Goal: Information Seeking & Learning: Compare options

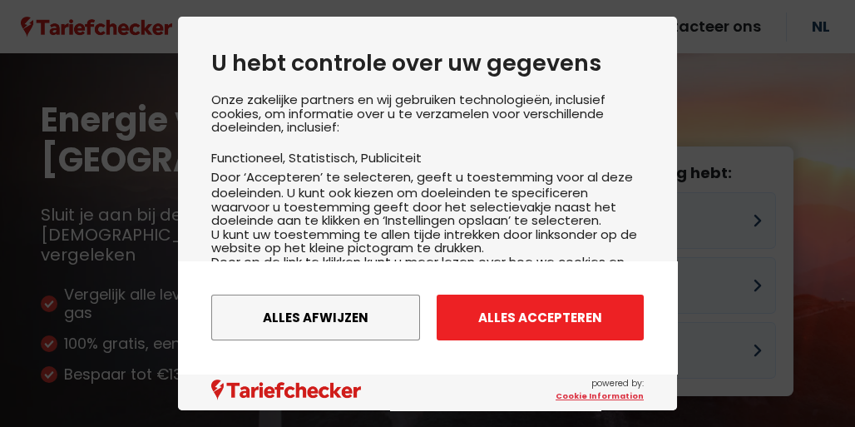
click at [510, 321] on button "Alles accepteren" at bounding box center [540, 317] width 207 height 46
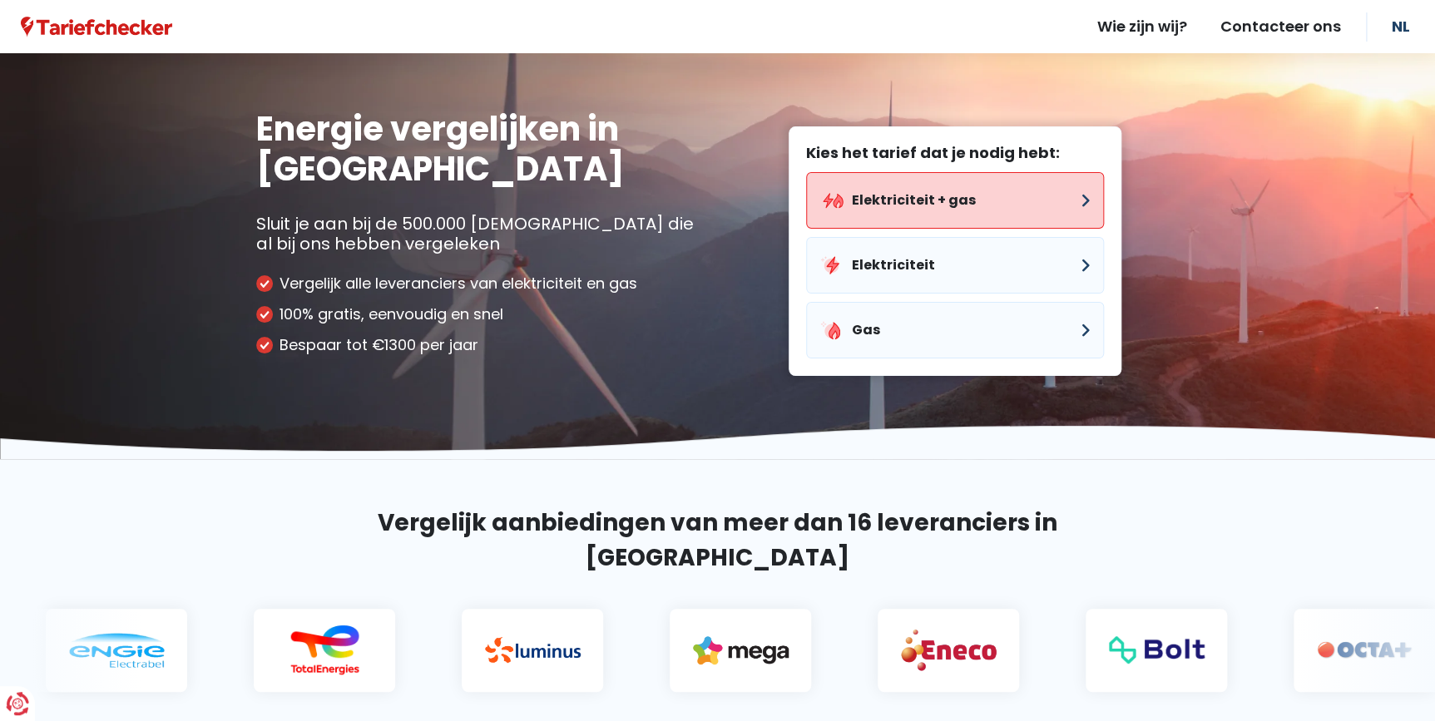
click at [854, 200] on button "Elektriciteit + gas" at bounding box center [955, 200] width 298 height 57
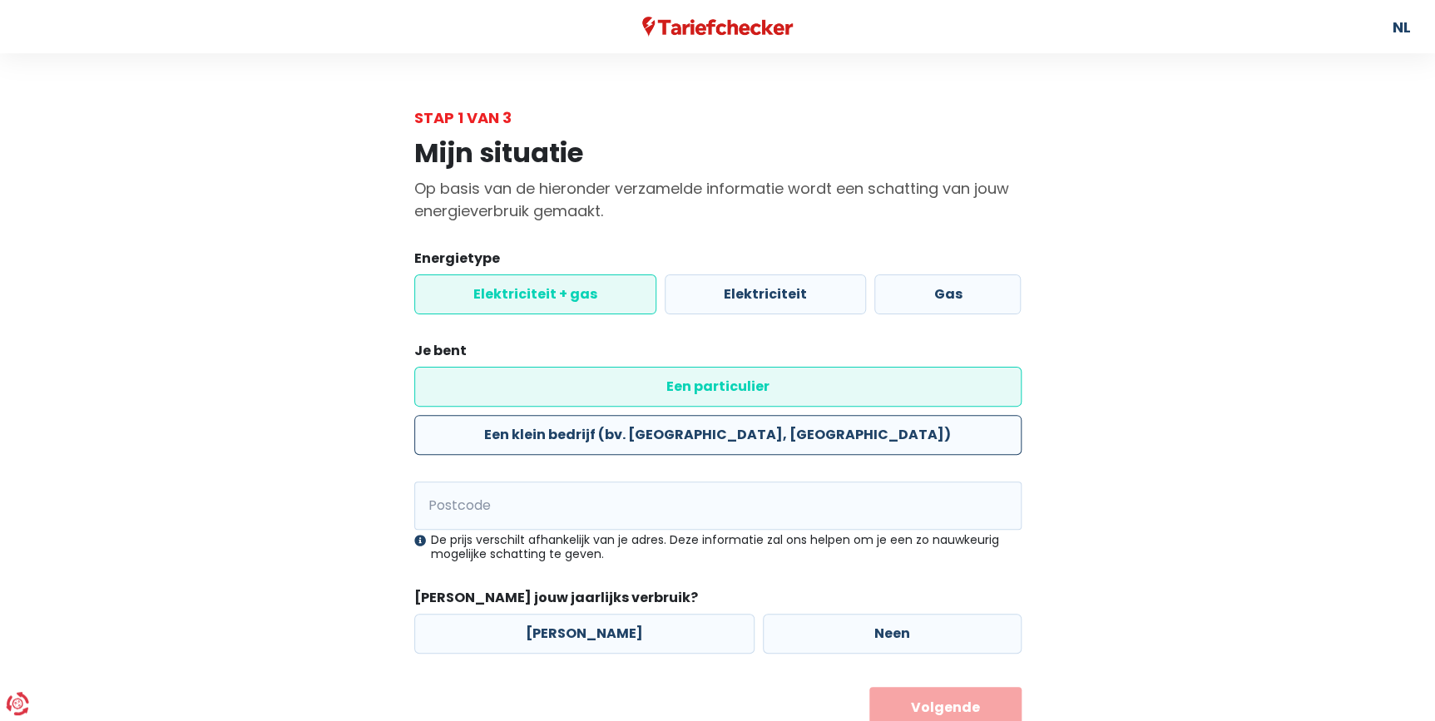
click at [720, 415] on label "Een klein bedrijf (bv. [GEOGRAPHIC_DATA], [GEOGRAPHIC_DATA])" at bounding box center [717, 435] width 607 height 40
click at [720, 415] on input "Een klein bedrijf (bv. [GEOGRAPHIC_DATA], [GEOGRAPHIC_DATA])" at bounding box center [717, 435] width 607 height 40
radio input "true"
radio input "false"
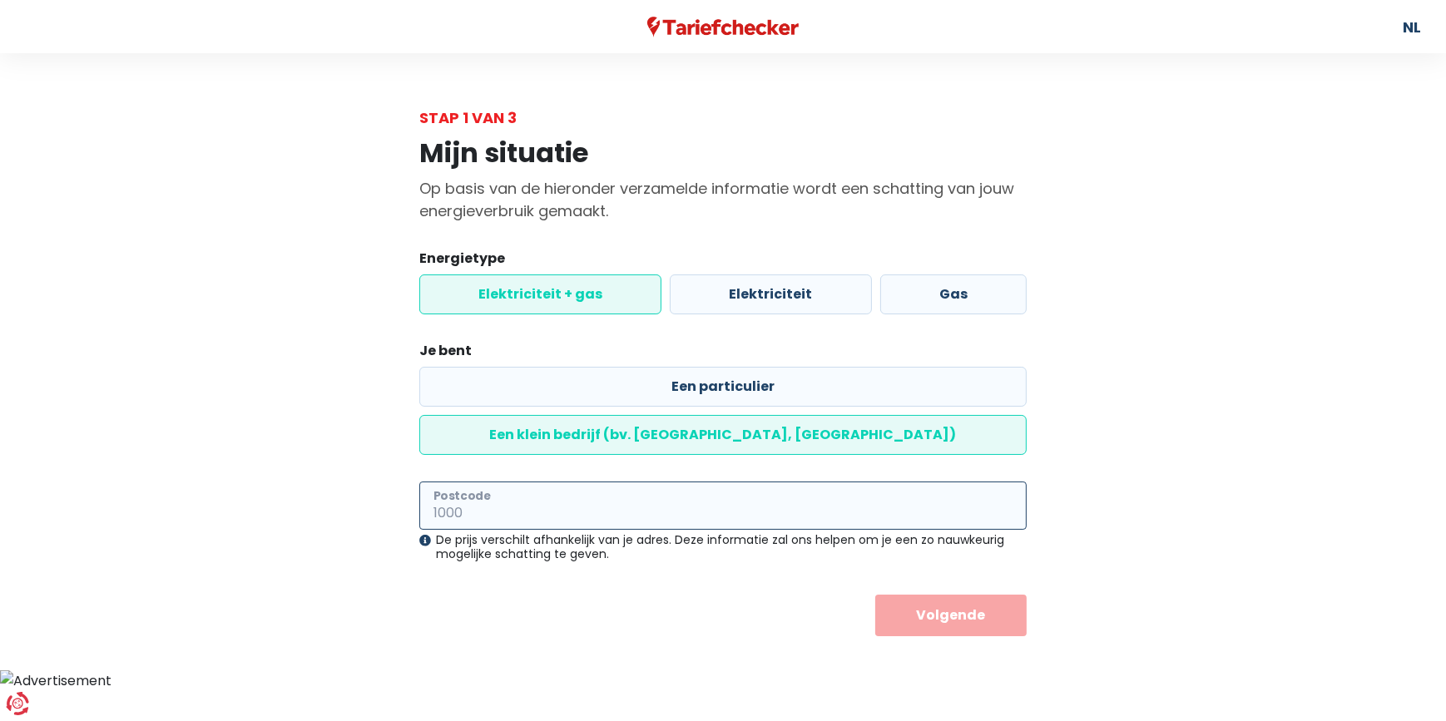
click at [658, 426] on input "Postcode" at bounding box center [722, 506] width 607 height 48
type input "1800"
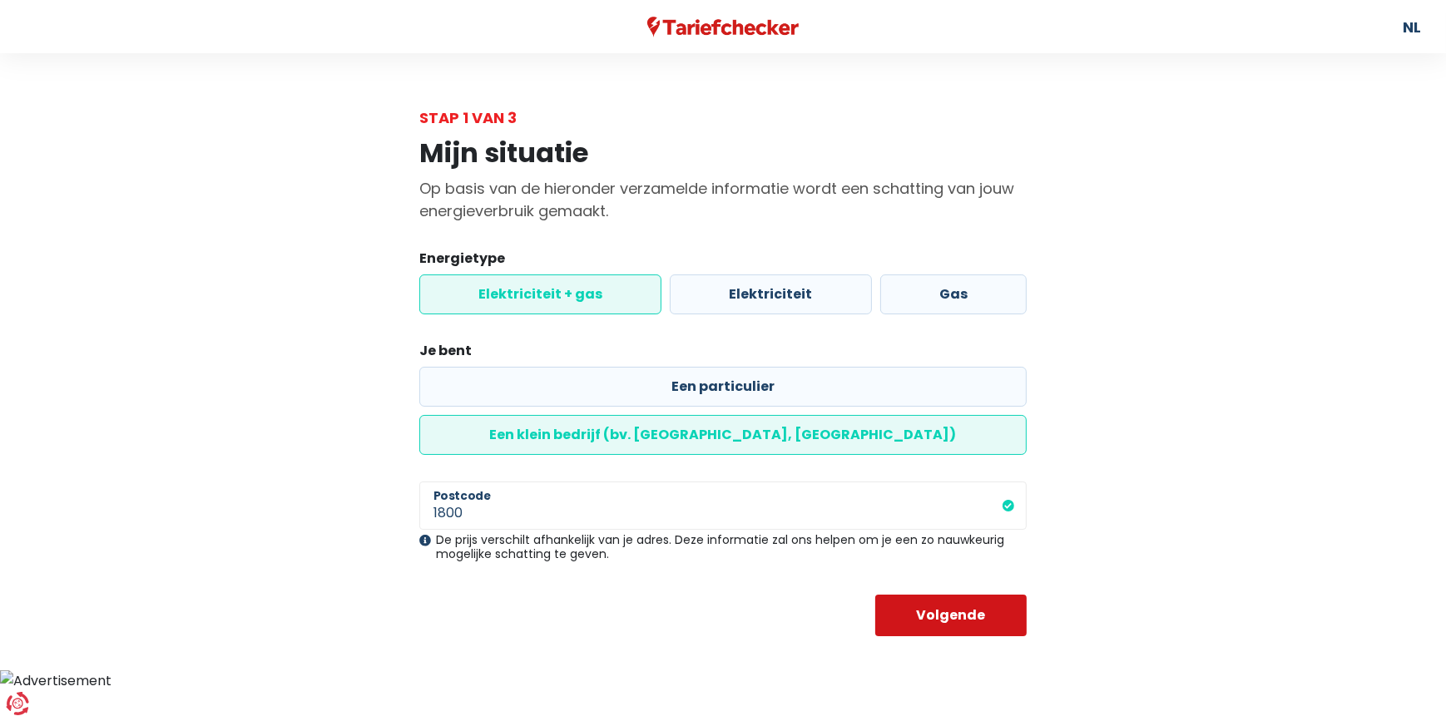
click at [854, 426] on button "Volgende" at bounding box center [951, 616] width 152 height 42
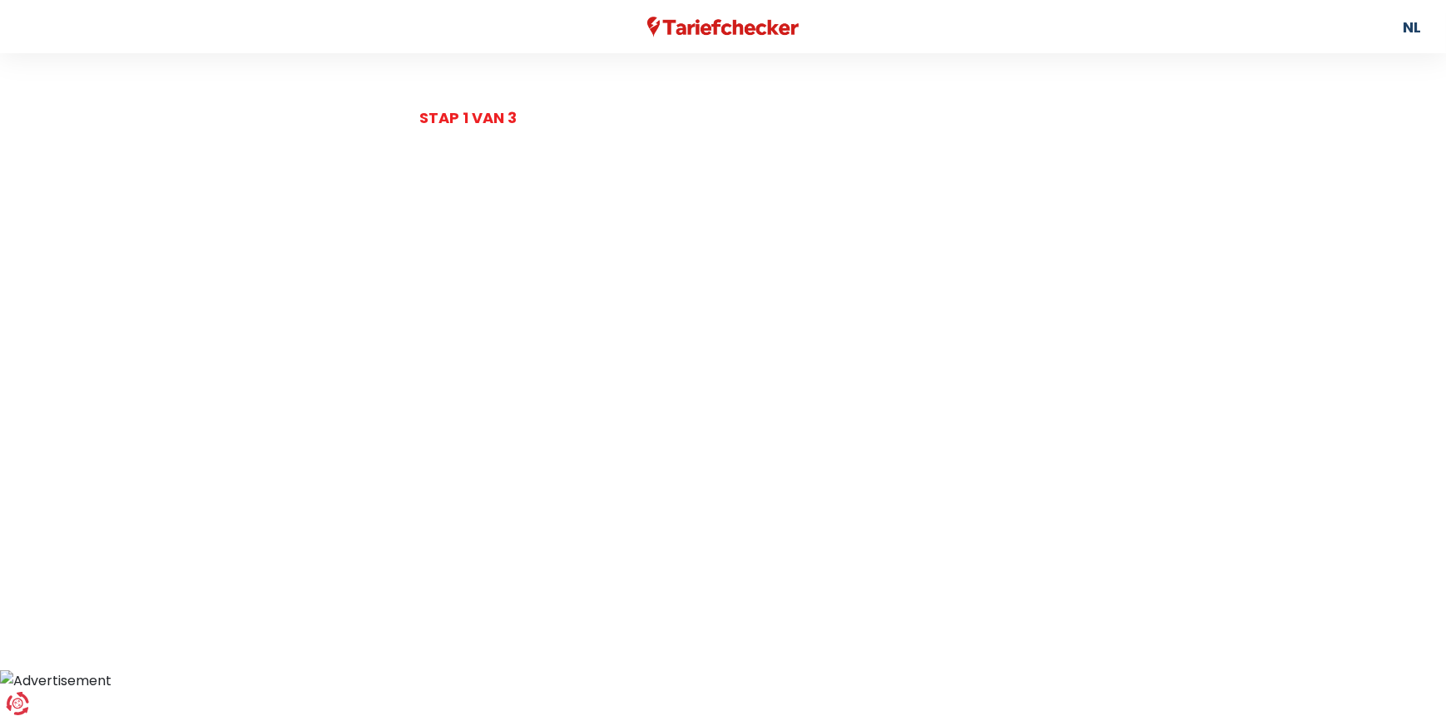
select select
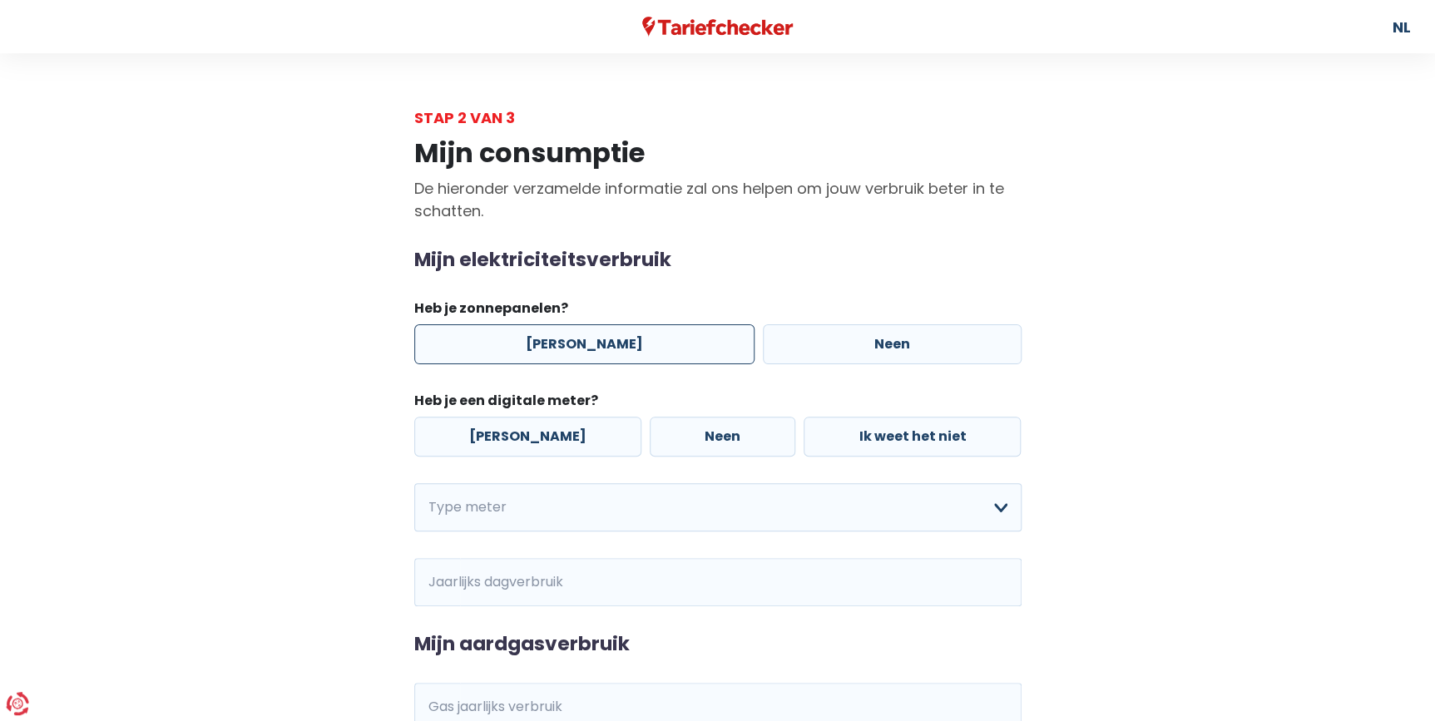
click at [534, 347] on label "[PERSON_NAME]" at bounding box center [584, 344] width 340 height 40
click at [534, 347] on input "[PERSON_NAME]" at bounding box center [584, 344] width 340 height 40
radio input "true"
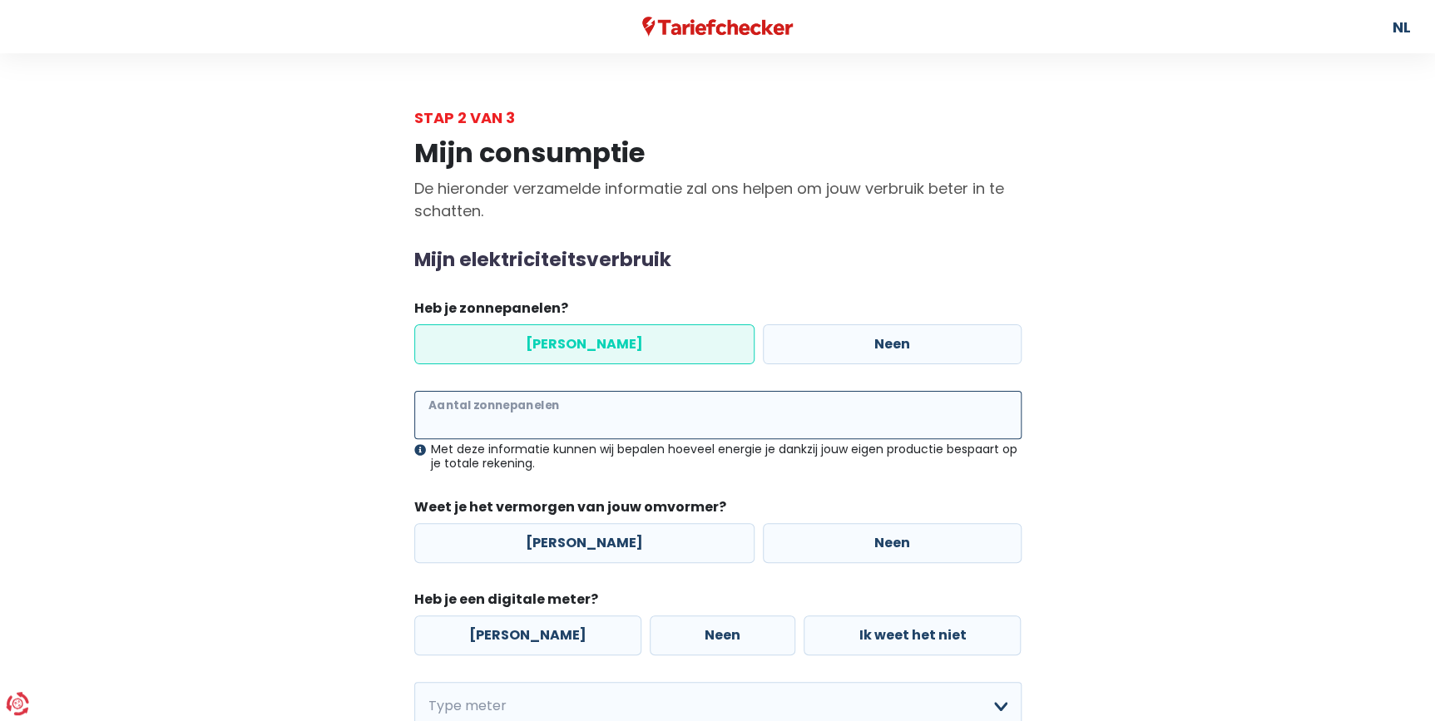
click at [585, 423] on input "Aantal zonnepanelen" at bounding box center [717, 415] width 607 height 48
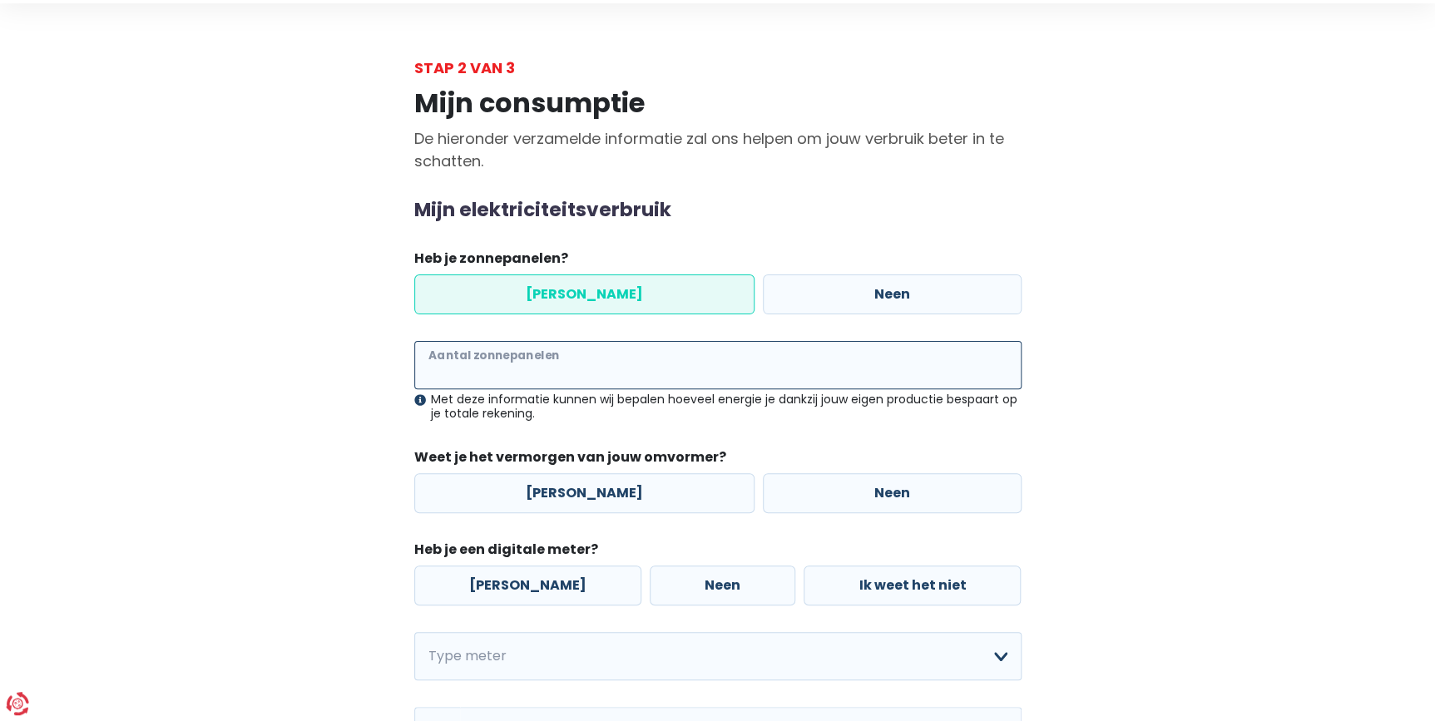
scroll to position [75, 0]
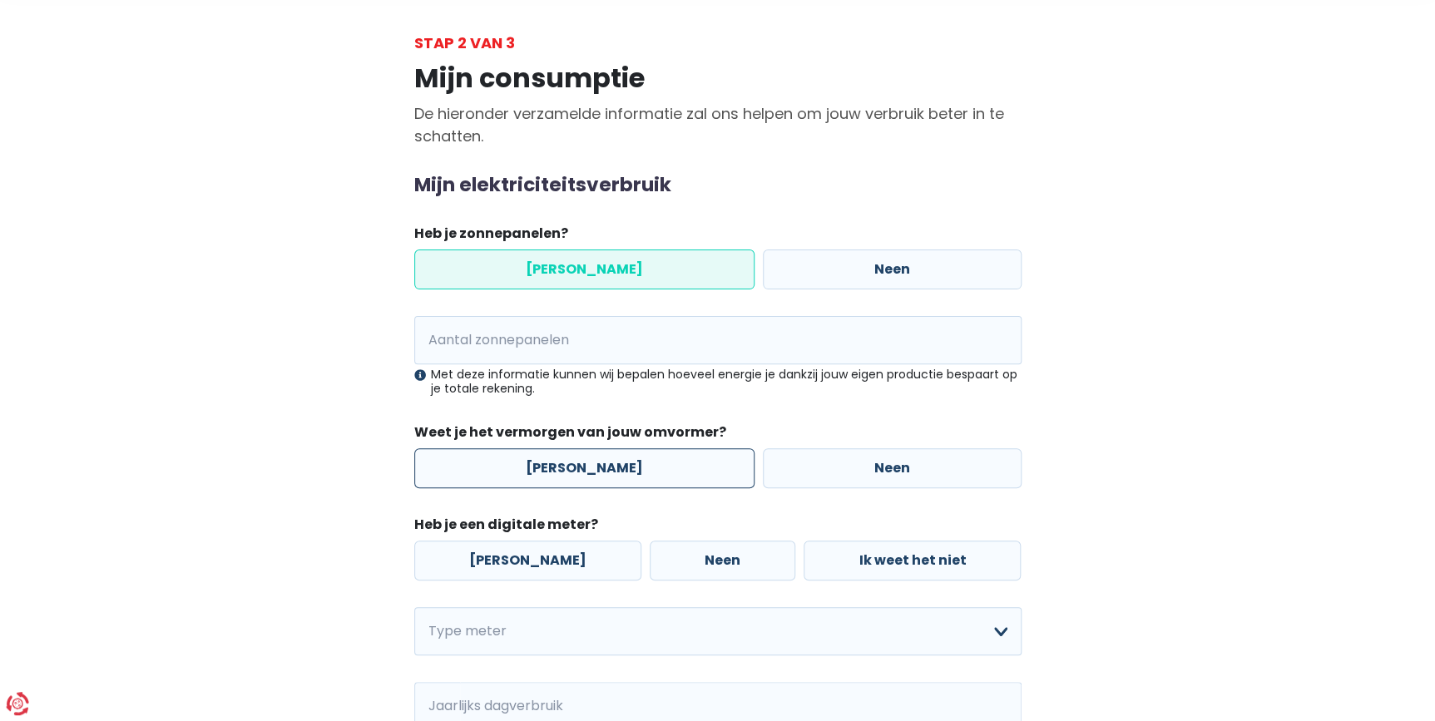
click at [582, 426] on label "[PERSON_NAME]" at bounding box center [584, 468] width 340 height 40
click at [582, 426] on input "[PERSON_NAME]" at bounding box center [584, 468] width 340 height 40
radio input "true"
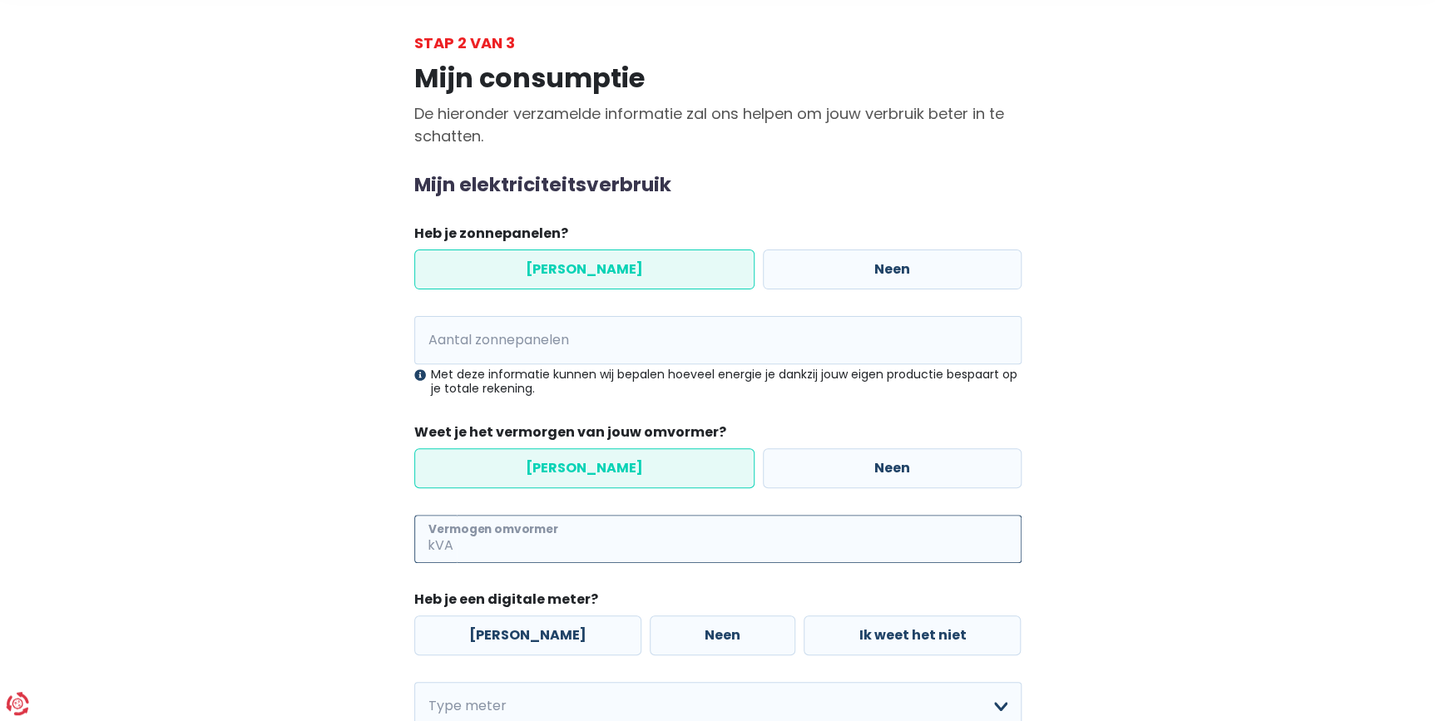
click at [576, 426] on input "Vermogen omvormer" at bounding box center [739, 539] width 565 height 48
type input "10"
click at [529, 339] on input "Aantal zonnepanelen" at bounding box center [717, 340] width 607 height 48
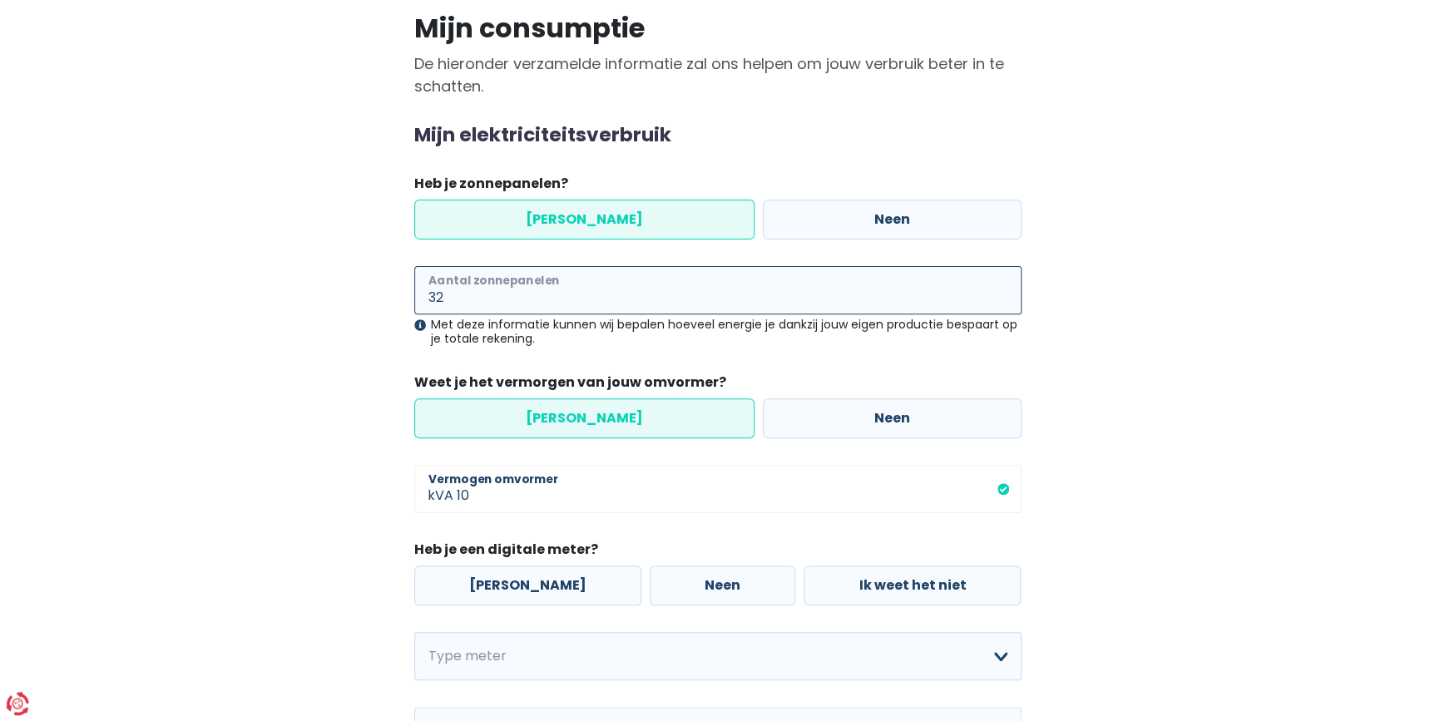
scroll to position [151, 0]
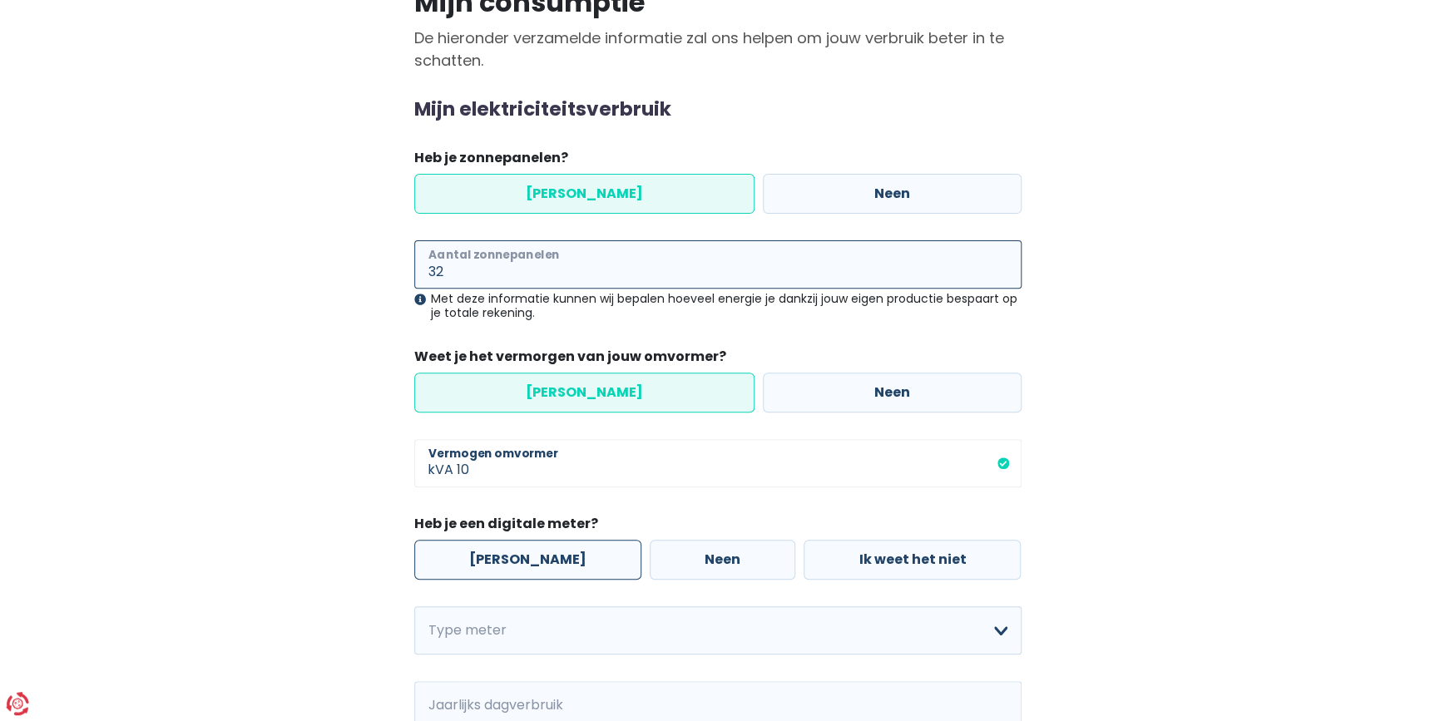
type input "32"
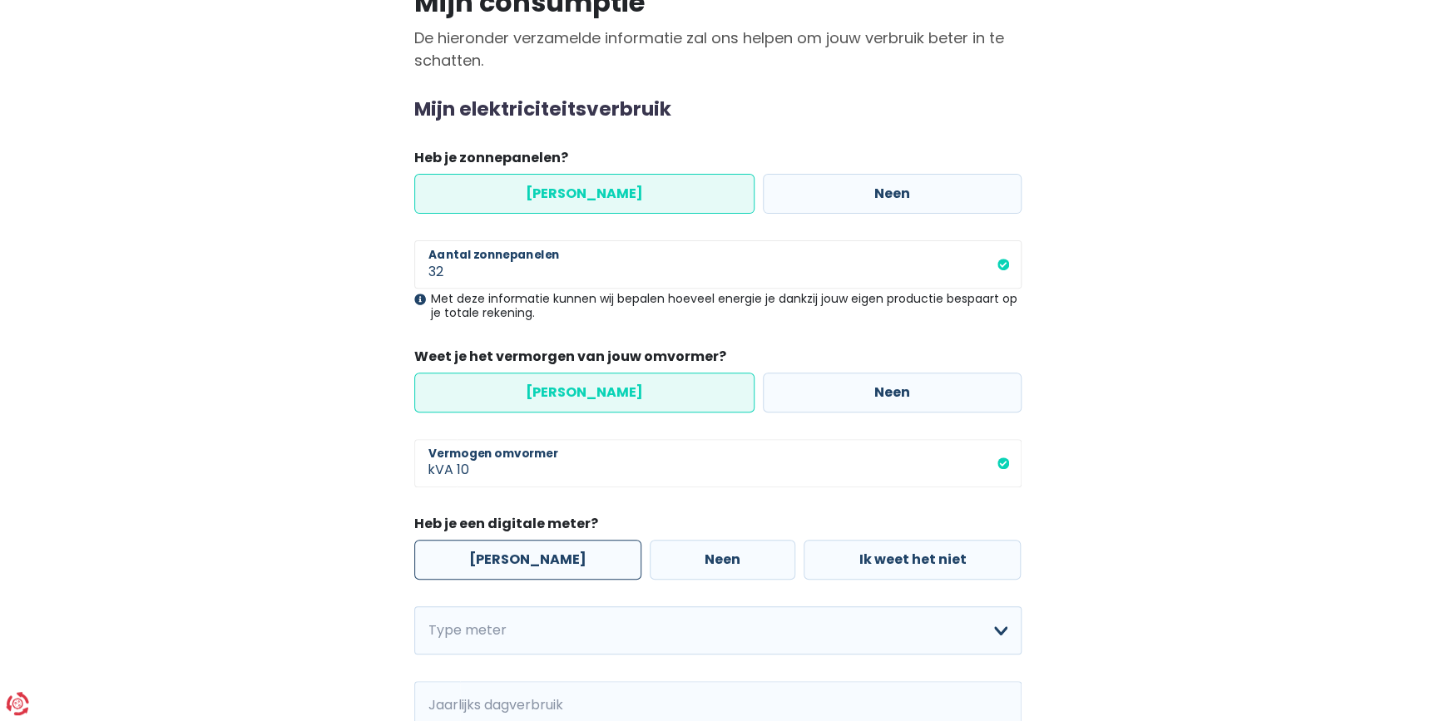
click at [499, 426] on label "[PERSON_NAME]" at bounding box center [527, 560] width 227 height 40
click at [499, 426] on input "[PERSON_NAME]" at bounding box center [527, 560] width 227 height 40
radio input "true"
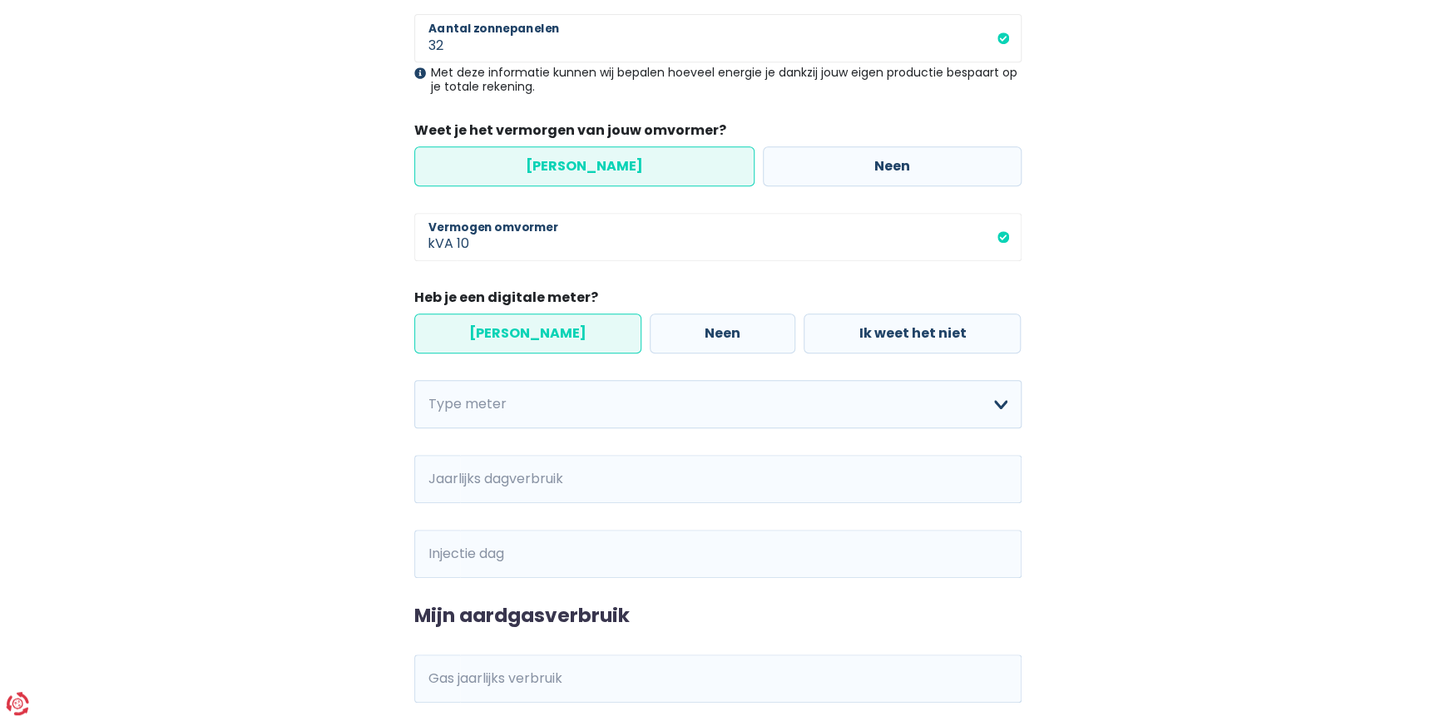
scroll to position [378, 0]
click at [549, 403] on select "Enkelvoudig Tweevoudig Enkelvoudig + uitsluitend nachttarief Tweevoudig + uitsl…" at bounding box center [717, 403] width 607 height 48
select select "day_night_bi_hourly"
click at [414, 379] on select "Enkelvoudig Tweevoudig Enkelvoudig + uitsluitend nachttarief Tweevoudig + uitsl…" at bounding box center [717, 403] width 607 height 48
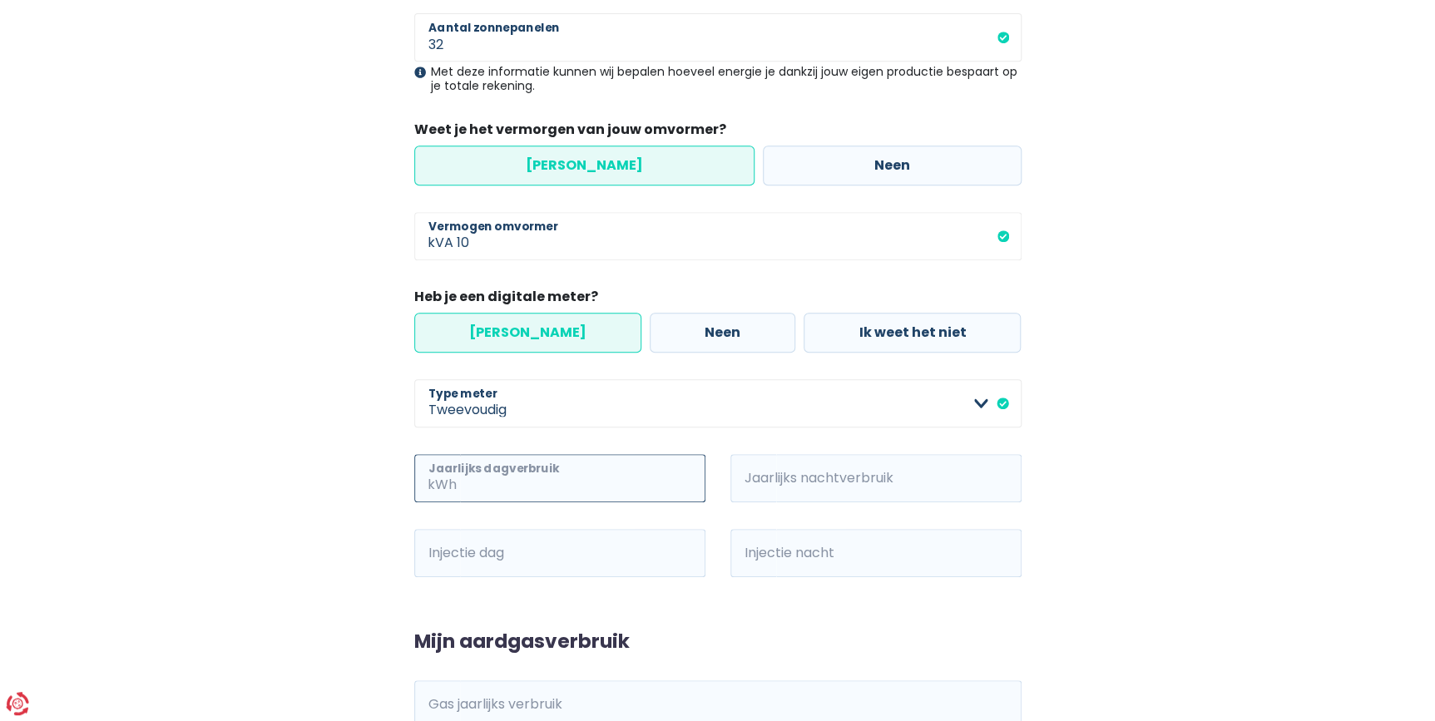
click at [506, 426] on input "Jaarlijks dagverbruik" at bounding box center [582, 478] width 245 height 48
type input "1"
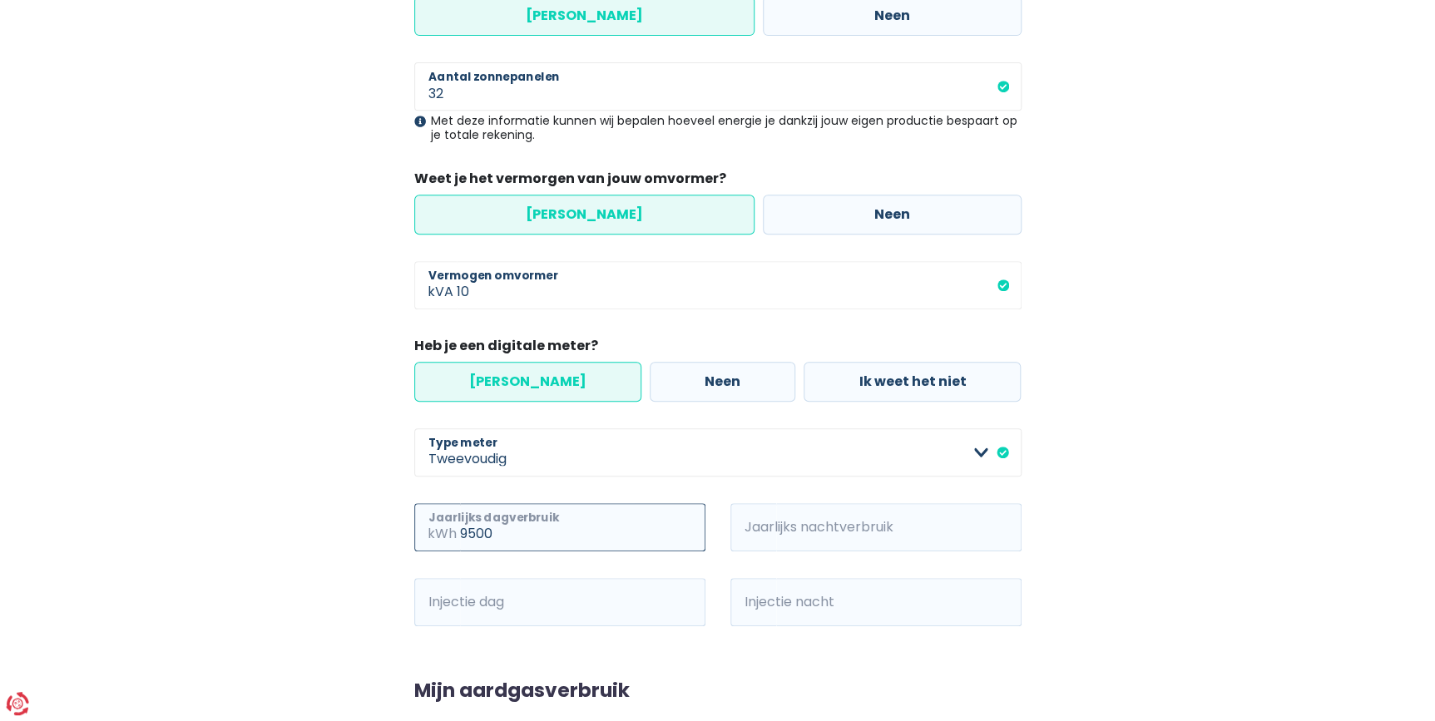
scroll to position [302, 0]
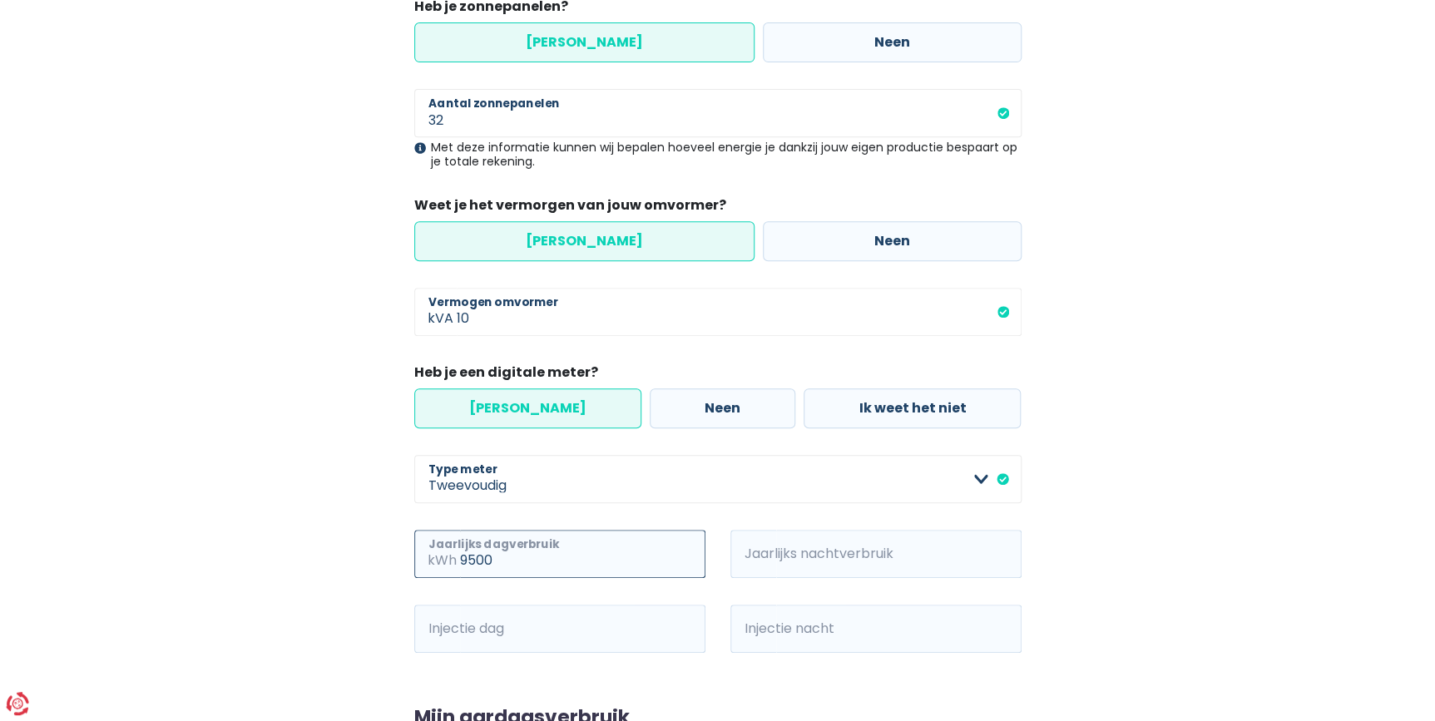
type input "9500"
click at [798, 426] on input "Jaarlijks nachtverbruik" at bounding box center [898, 554] width 245 height 48
type input "5500"
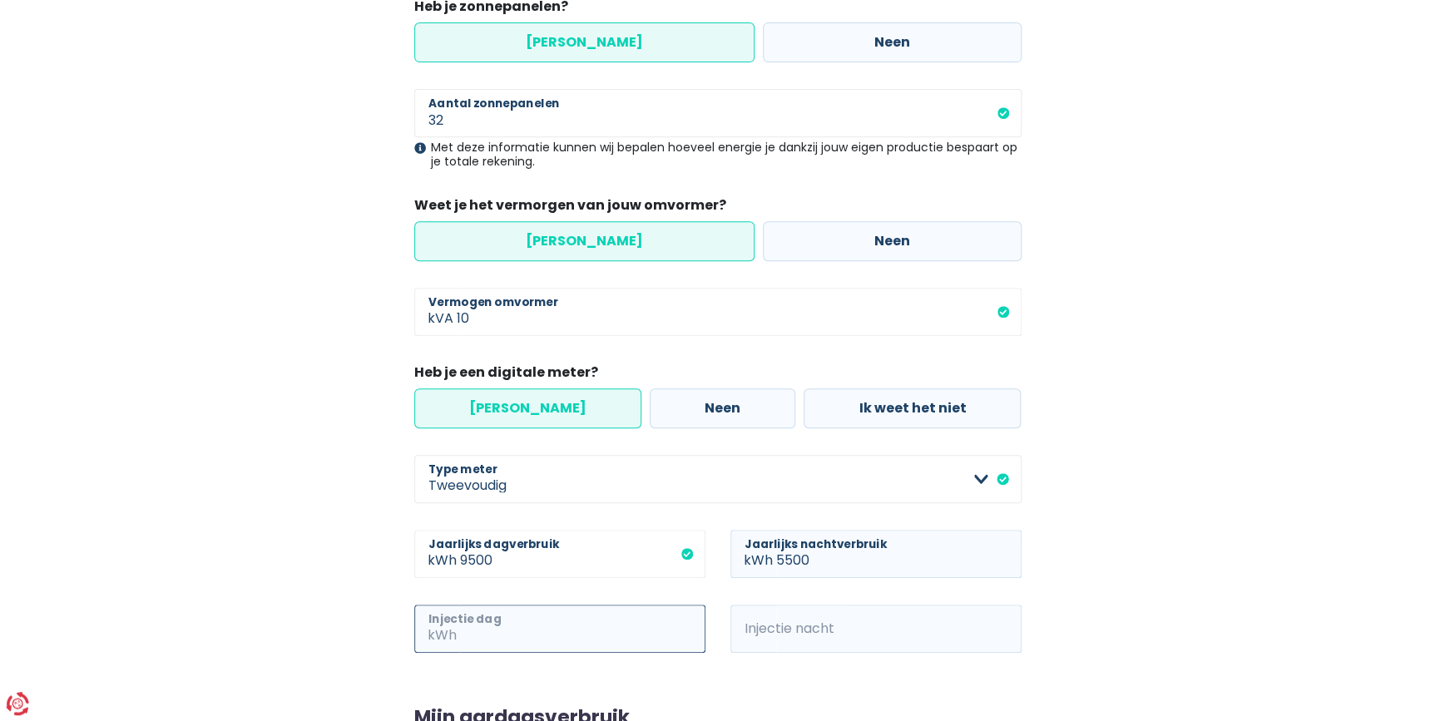
click at [621, 426] on input "Injectie dag" at bounding box center [582, 629] width 245 height 48
type input "1500"
click at [830, 426] on input "Injectie nacht" at bounding box center [898, 629] width 245 height 48
type input "25"
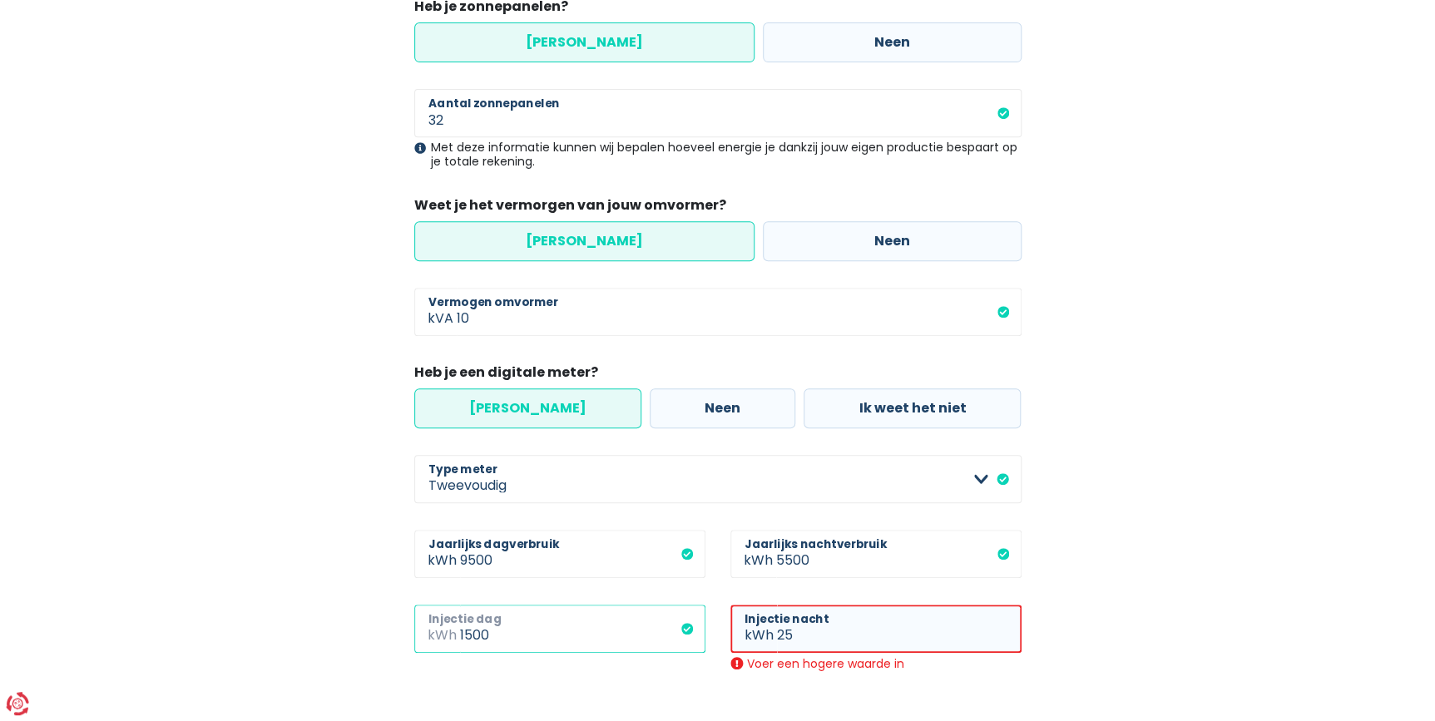
click at [463, 426] on input "1500" at bounding box center [582, 629] width 245 height 48
type input "2500"
click at [789, 426] on input "25" at bounding box center [899, 629] width 245 height 48
type input "2"
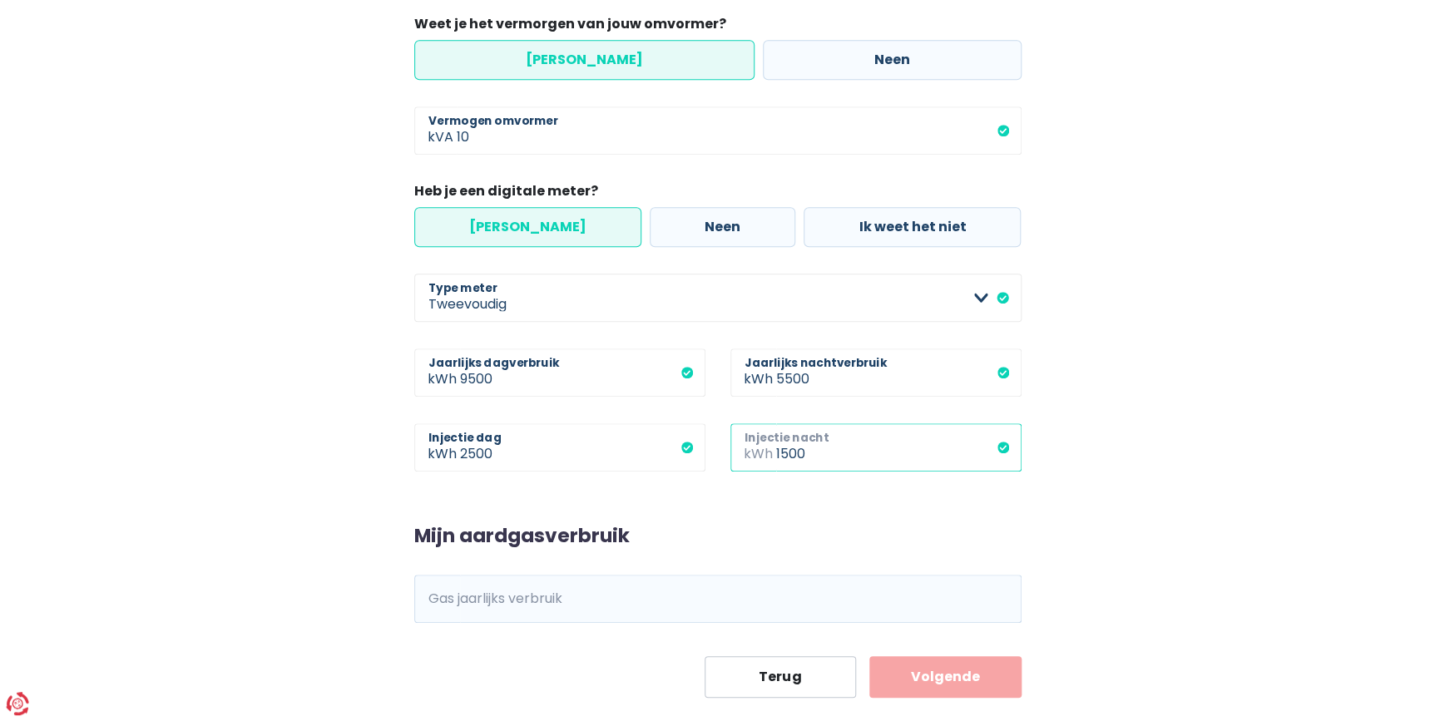
scroll to position [512, 0]
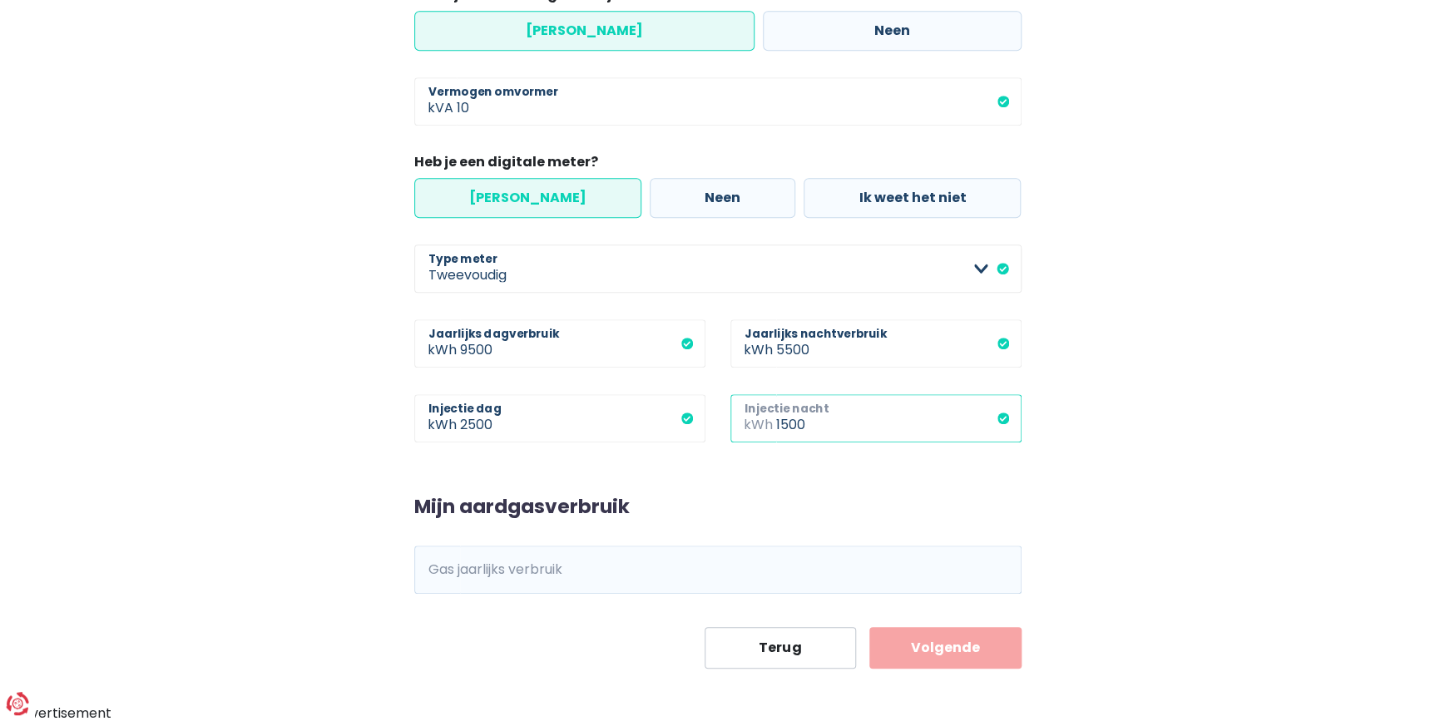
type input "1500"
click at [582, 426] on input "Gas jaarlijks verbruik" at bounding box center [741, 570] width 562 height 48
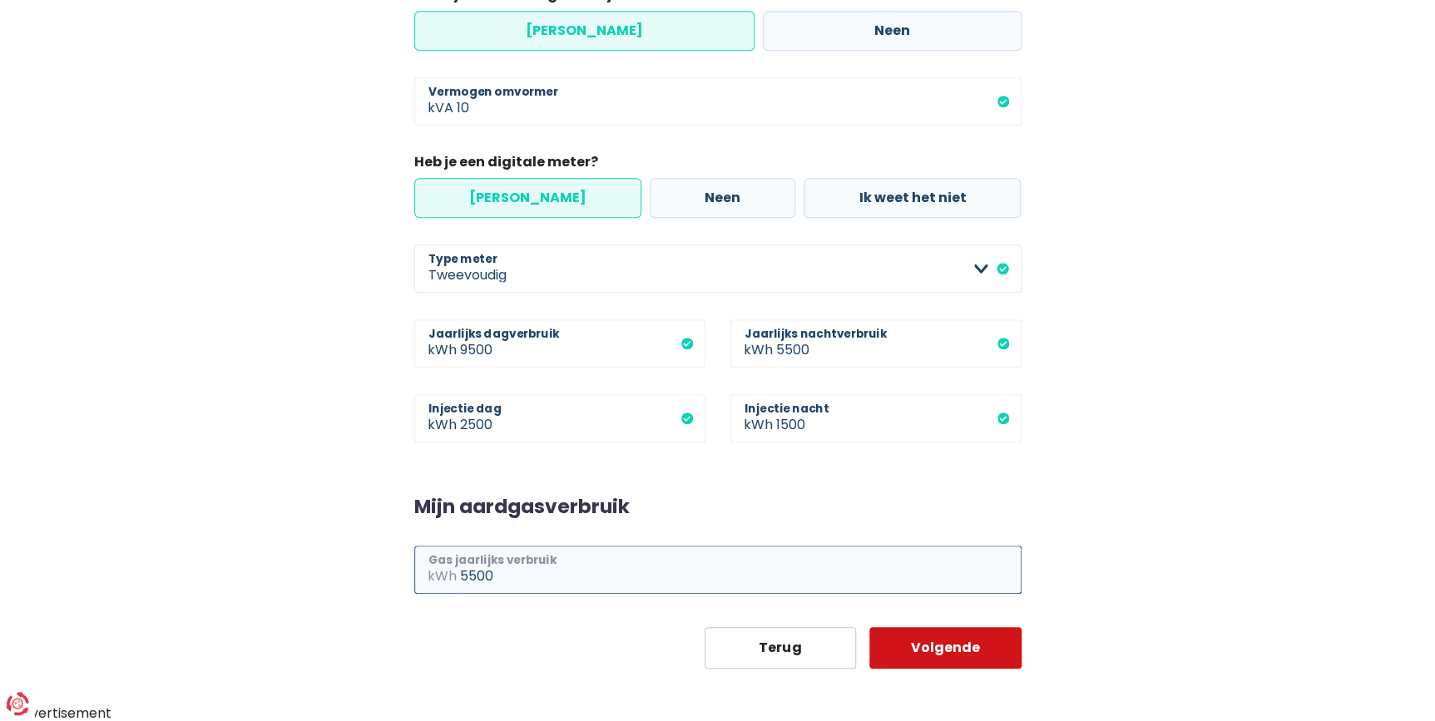
type input "5500"
click at [854, 426] on button "Volgende" at bounding box center [945, 648] width 152 height 42
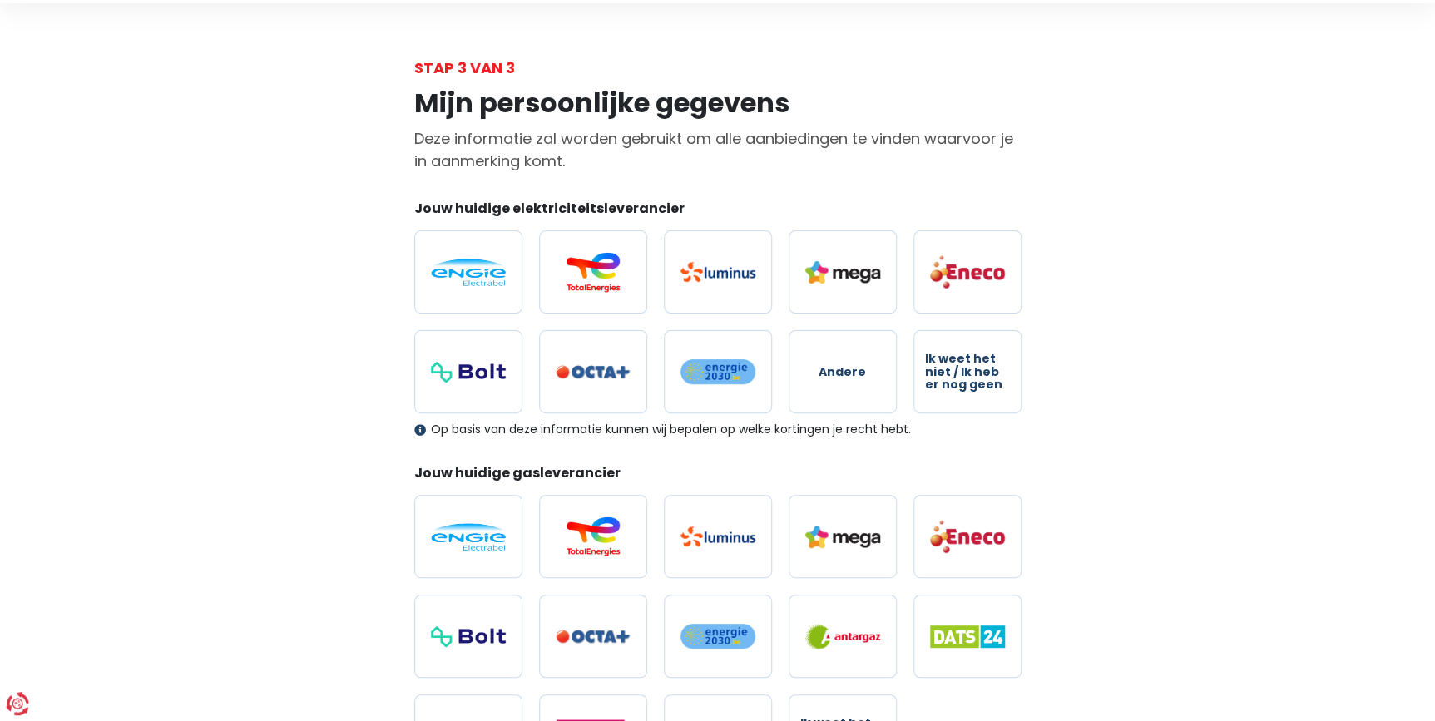
scroll to position [75, 0]
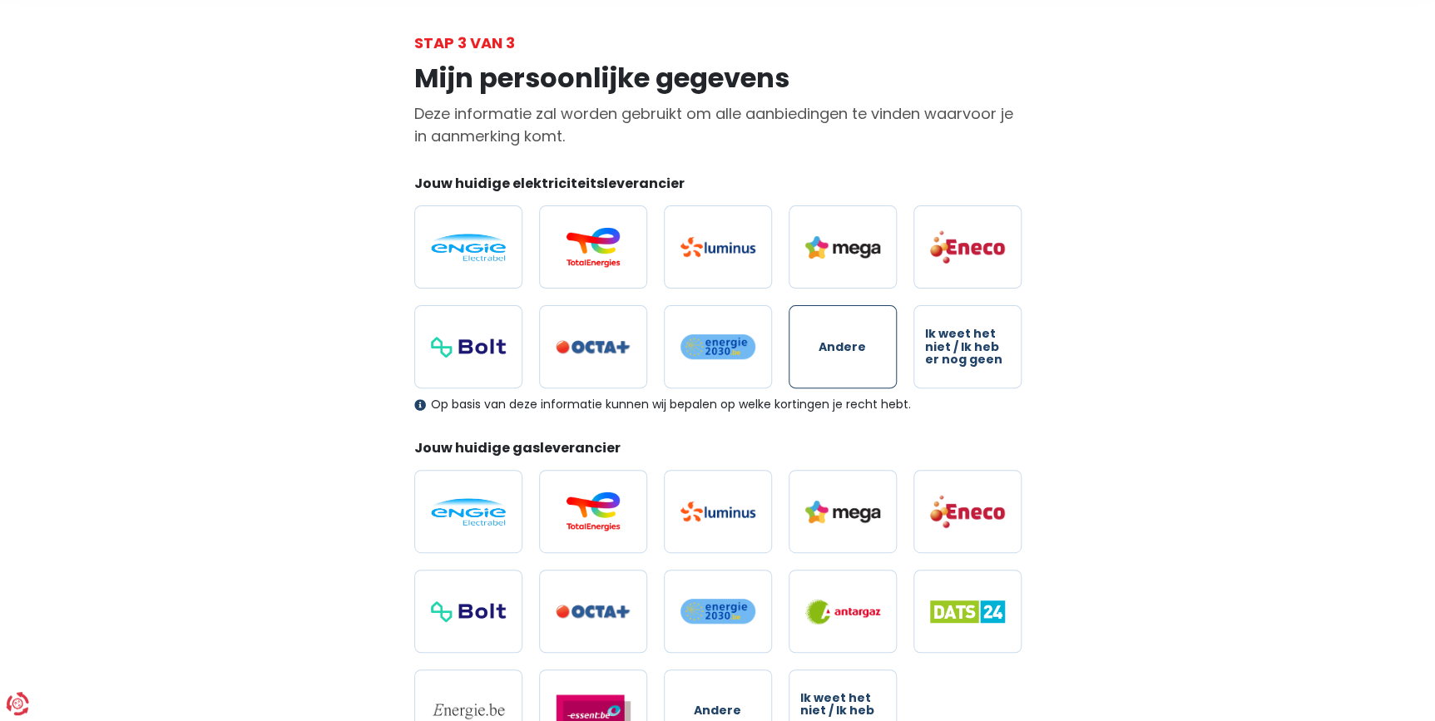
click at [833, 351] on span "Andere" at bounding box center [842, 347] width 47 height 12
click at [833, 351] on input "Andere" at bounding box center [843, 346] width 108 height 83
radio input "true"
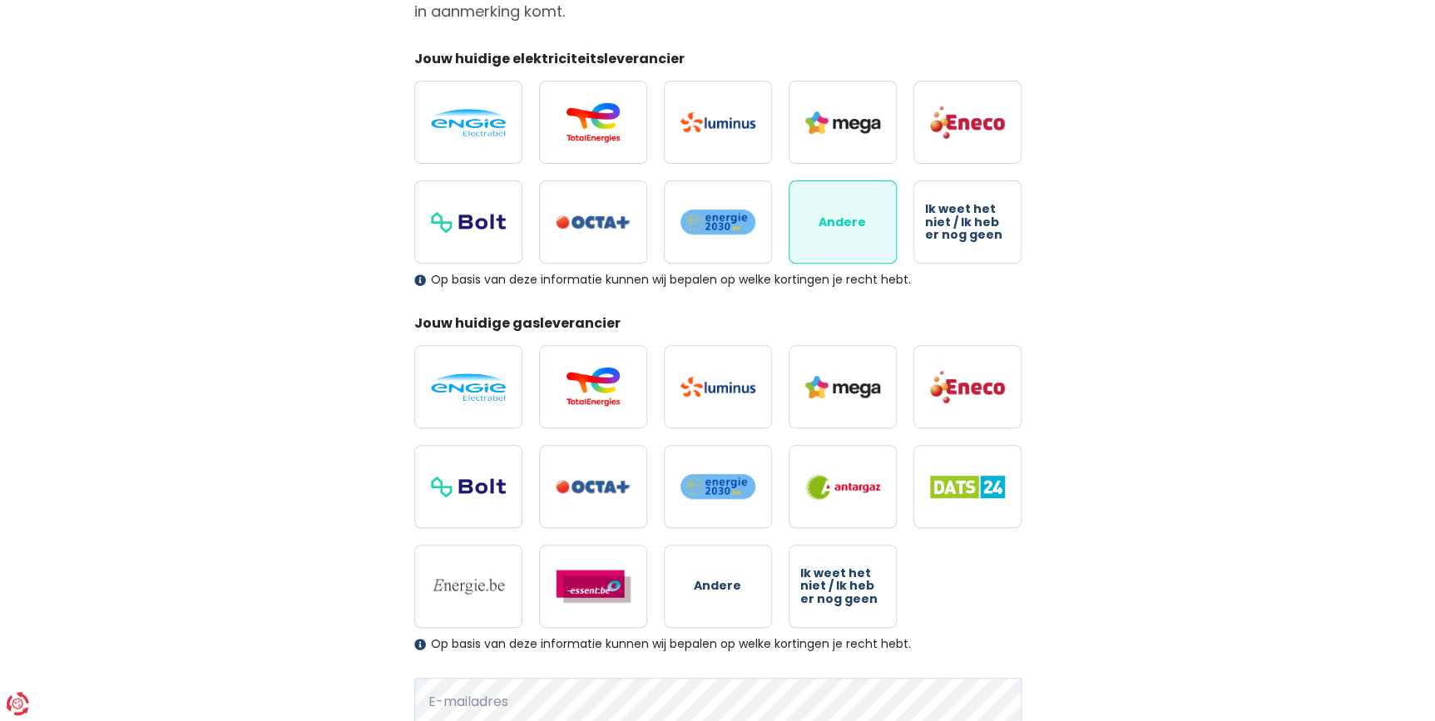
scroll to position [226, 0]
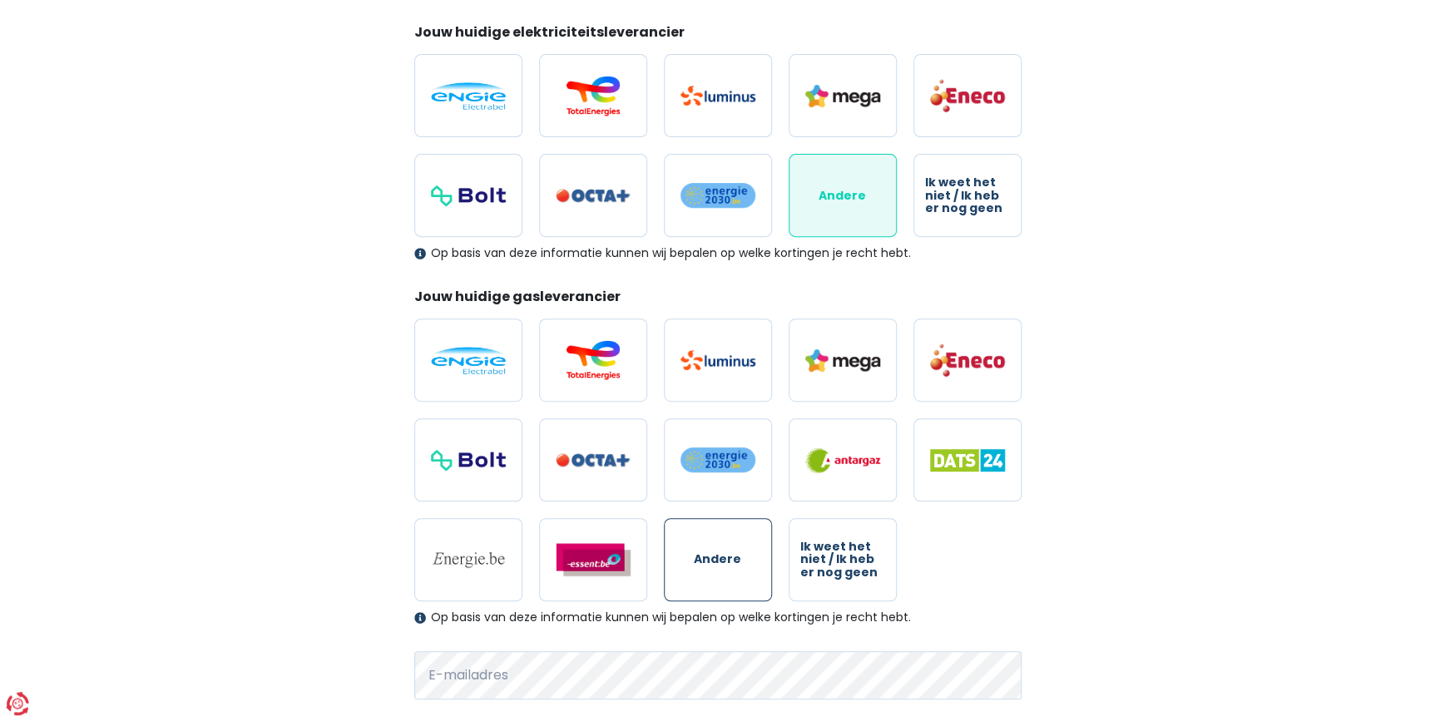
click at [713, 426] on span "Andere" at bounding box center [717, 559] width 47 height 12
click at [713, 426] on input "Andere" at bounding box center [718, 559] width 108 height 83
radio input "true"
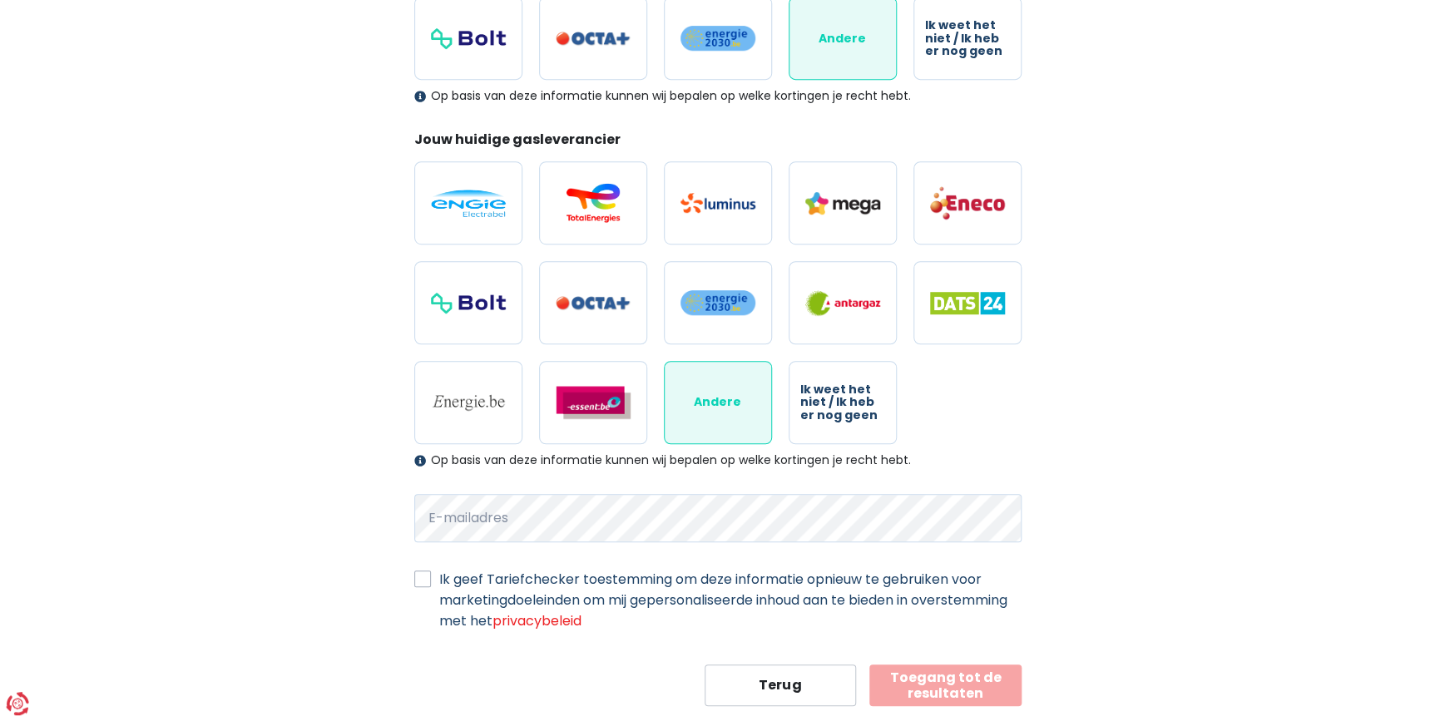
scroll to position [418, 0]
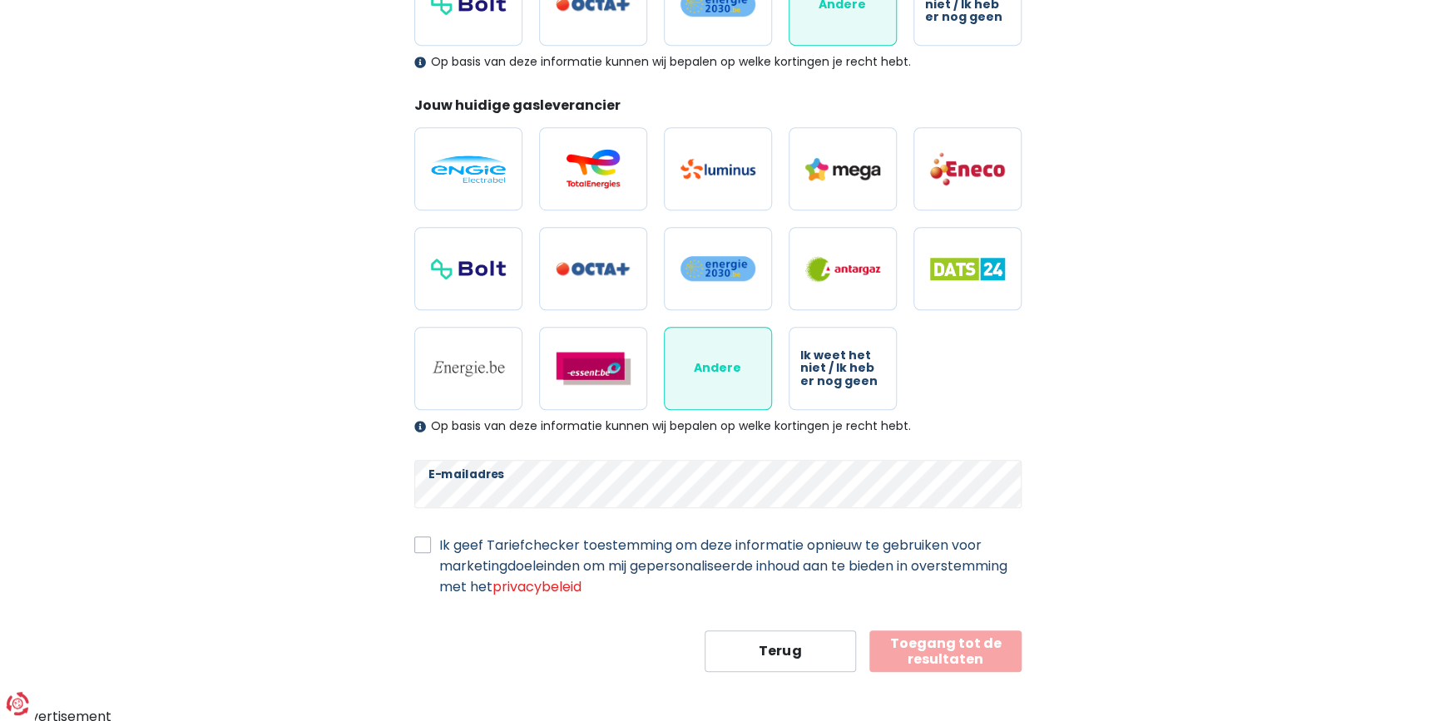
click at [439, 426] on label "Ik geef Tariefchecker toestemming om deze informatie opnieuw te gebruiken voor …" at bounding box center [730, 566] width 582 height 62
click at [419, 426] on input "Ik geef Tariefchecker toestemming om deze informatie opnieuw te gebruiken voor …" at bounding box center [422, 543] width 17 height 17
checkbox input "true"
click at [854, 426] on button "Toegang tot de resultaten" at bounding box center [945, 652] width 152 height 42
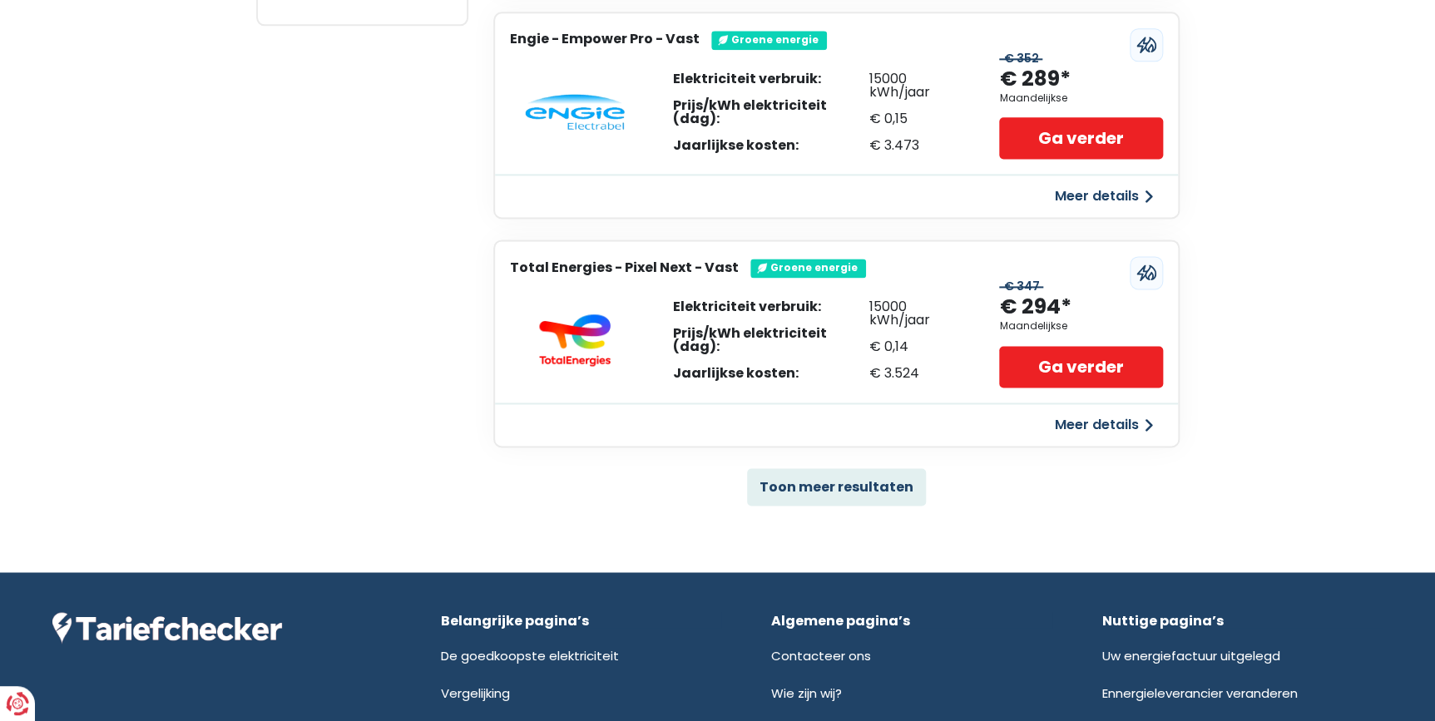
scroll to position [1058, 0]
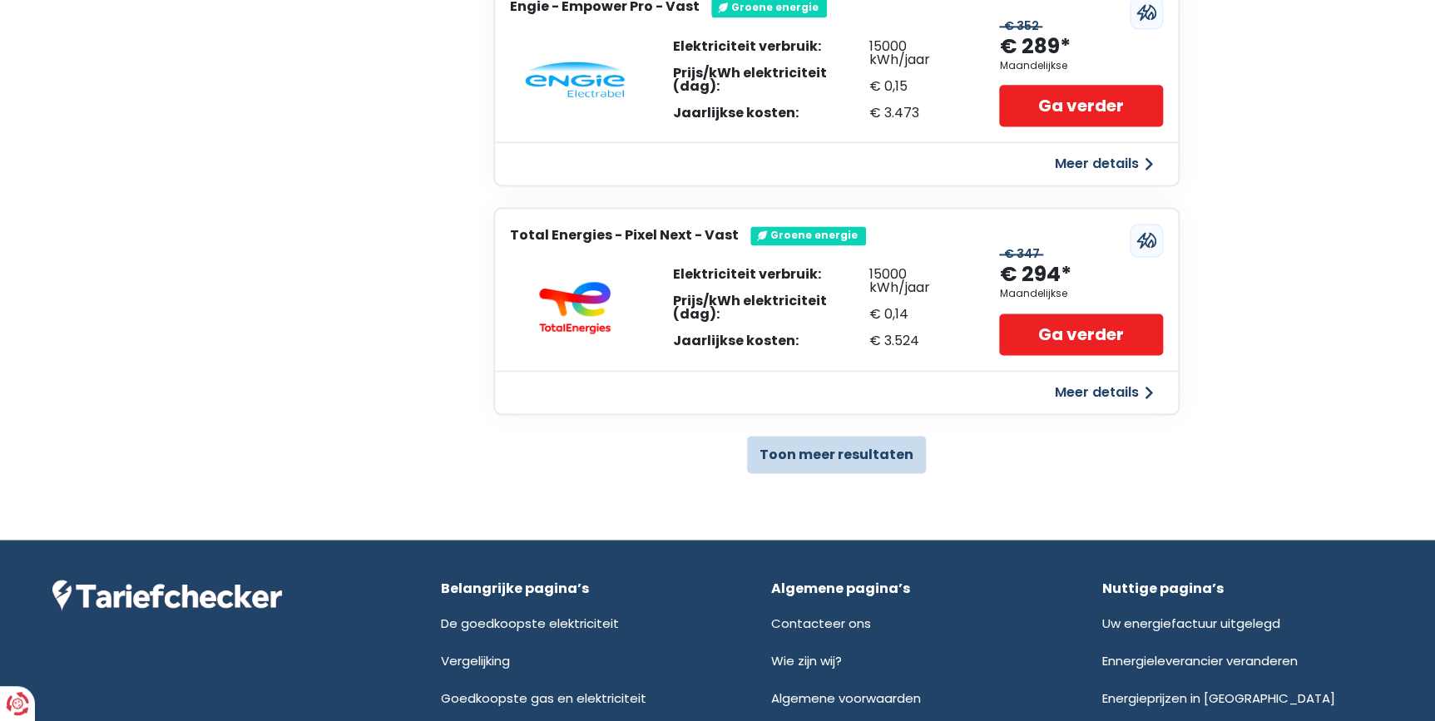
click at [819, 426] on button "Toon meer resultaten" at bounding box center [836, 454] width 179 height 37
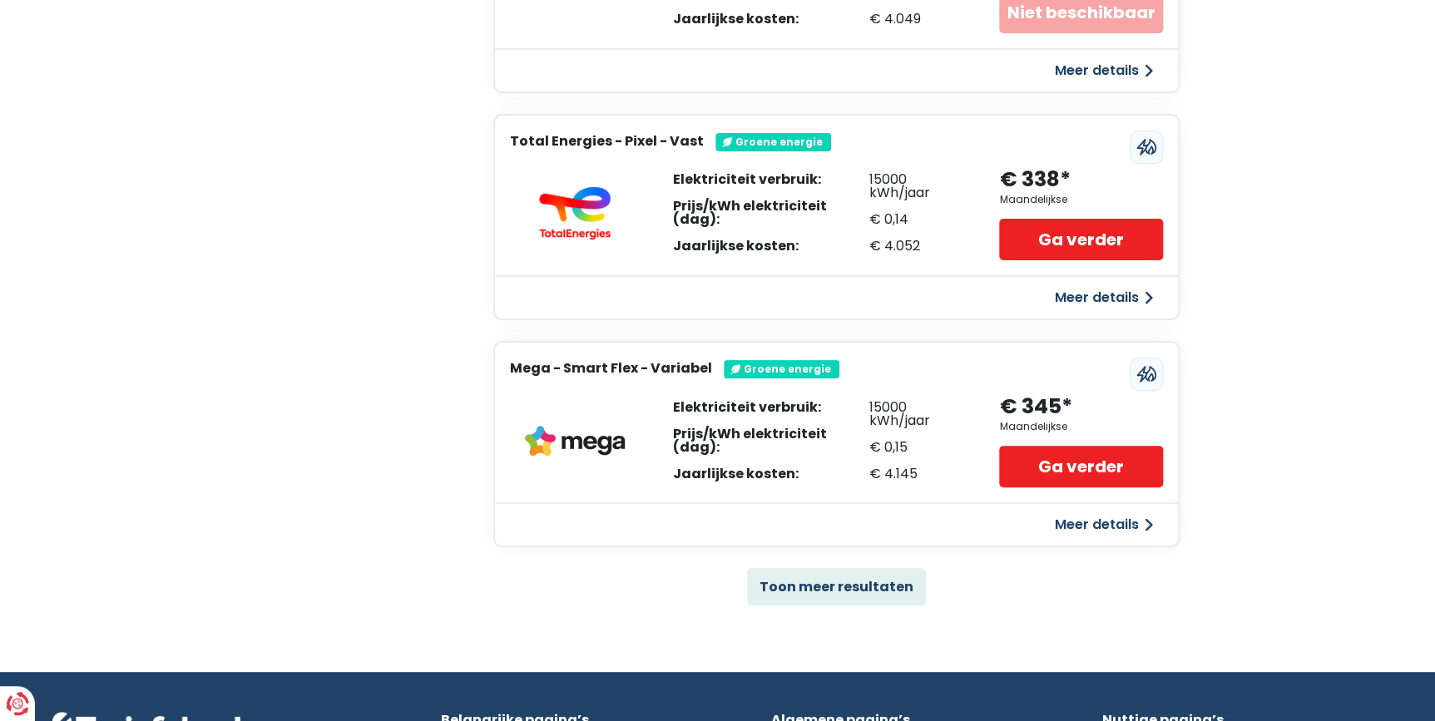
scroll to position [3252, 0]
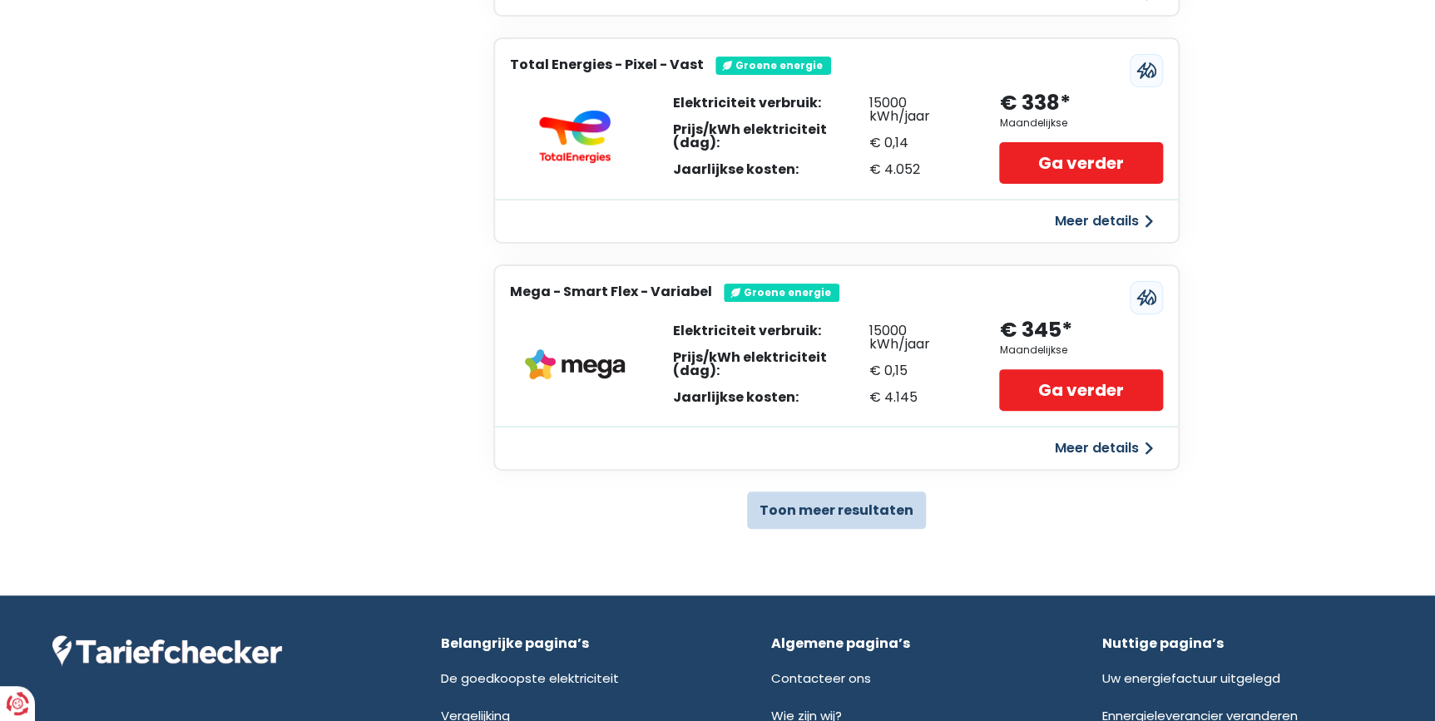
click at [854, 426] on button "Toon meer resultaten" at bounding box center [836, 510] width 179 height 37
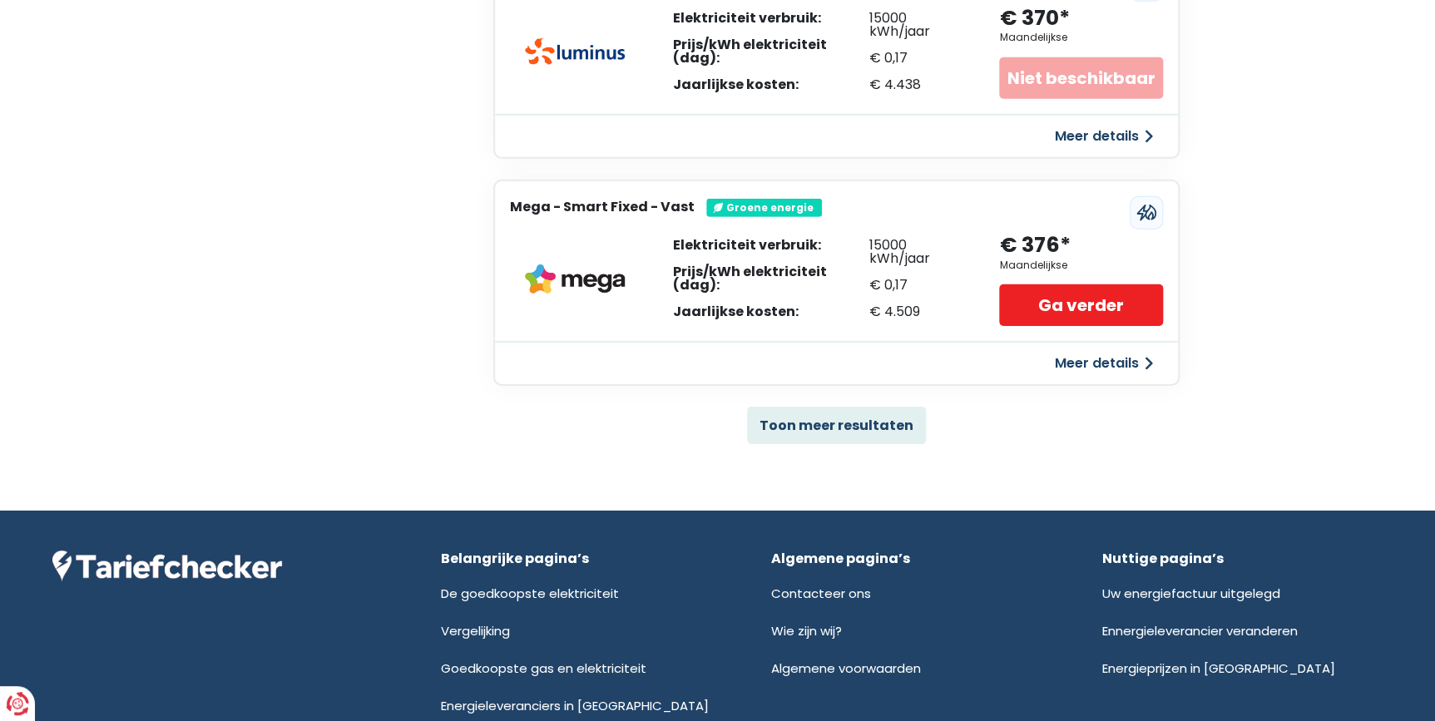
scroll to position [5596, 0]
click at [854, 409] on button "Toon meer resultaten" at bounding box center [836, 424] width 179 height 37
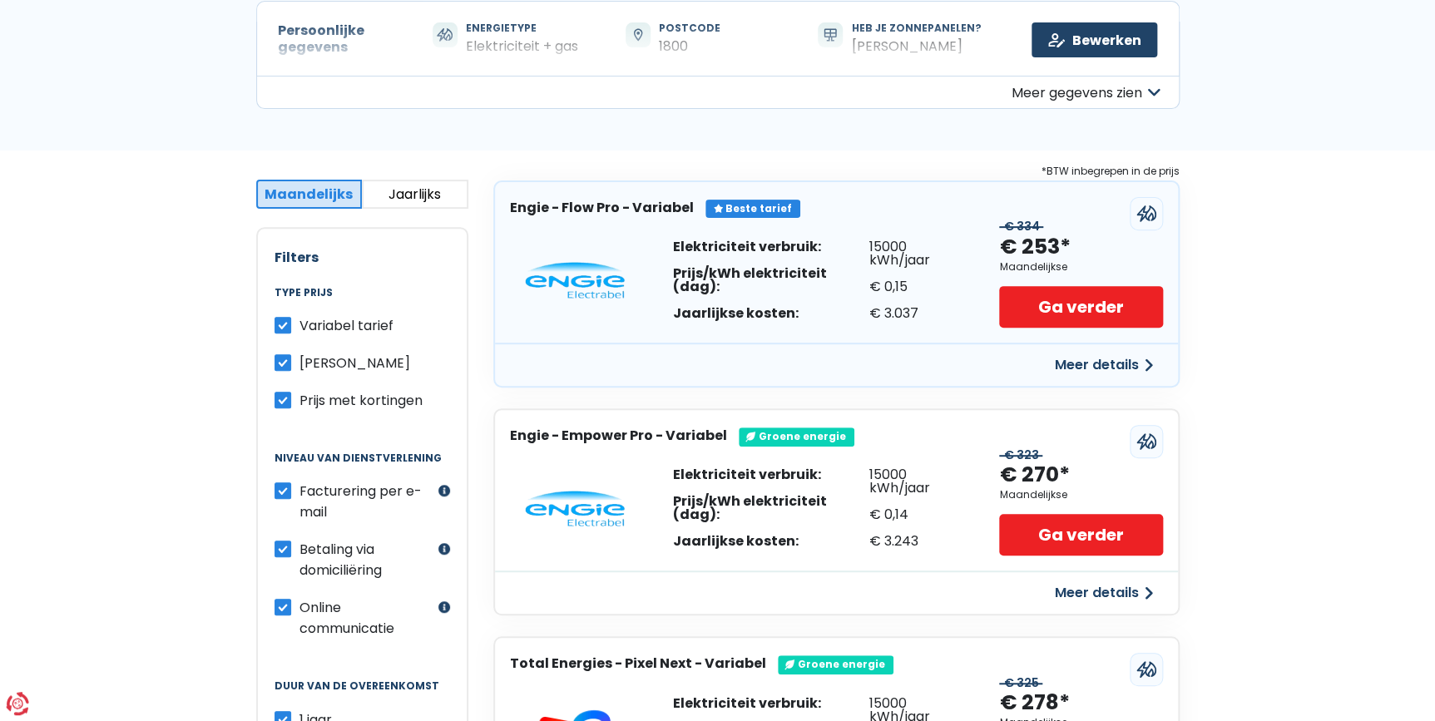
scroll to position [151, 0]
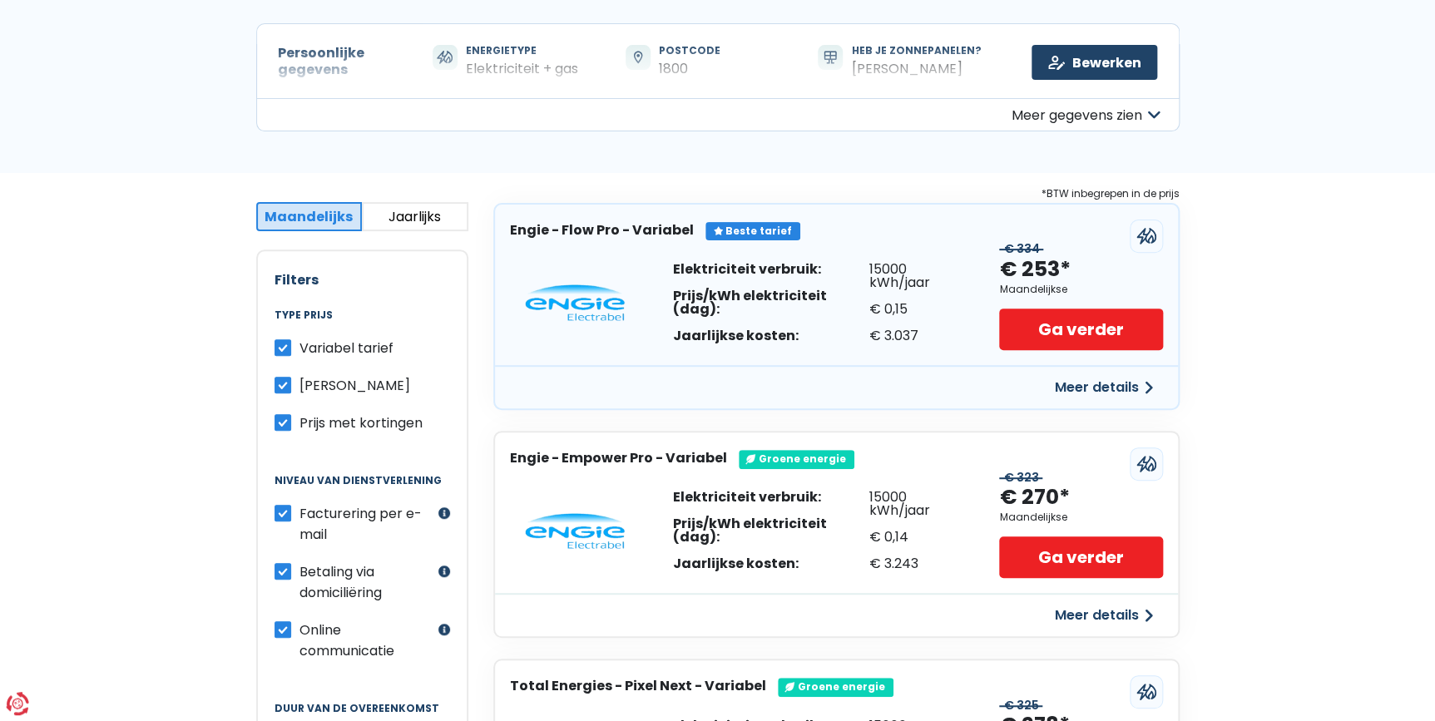
click at [396, 212] on button "Jaarlijks" at bounding box center [415, 216] width 106 height 29
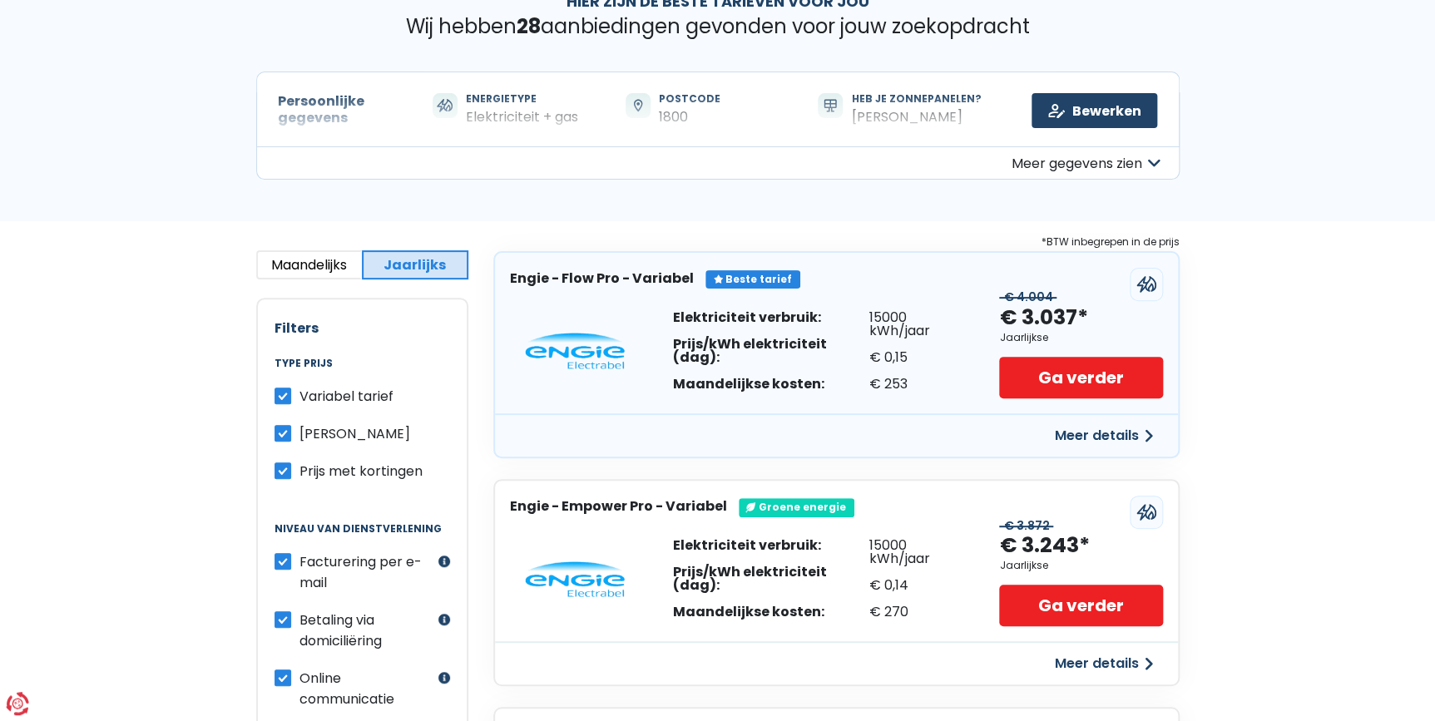
scroll to position [0, 0]
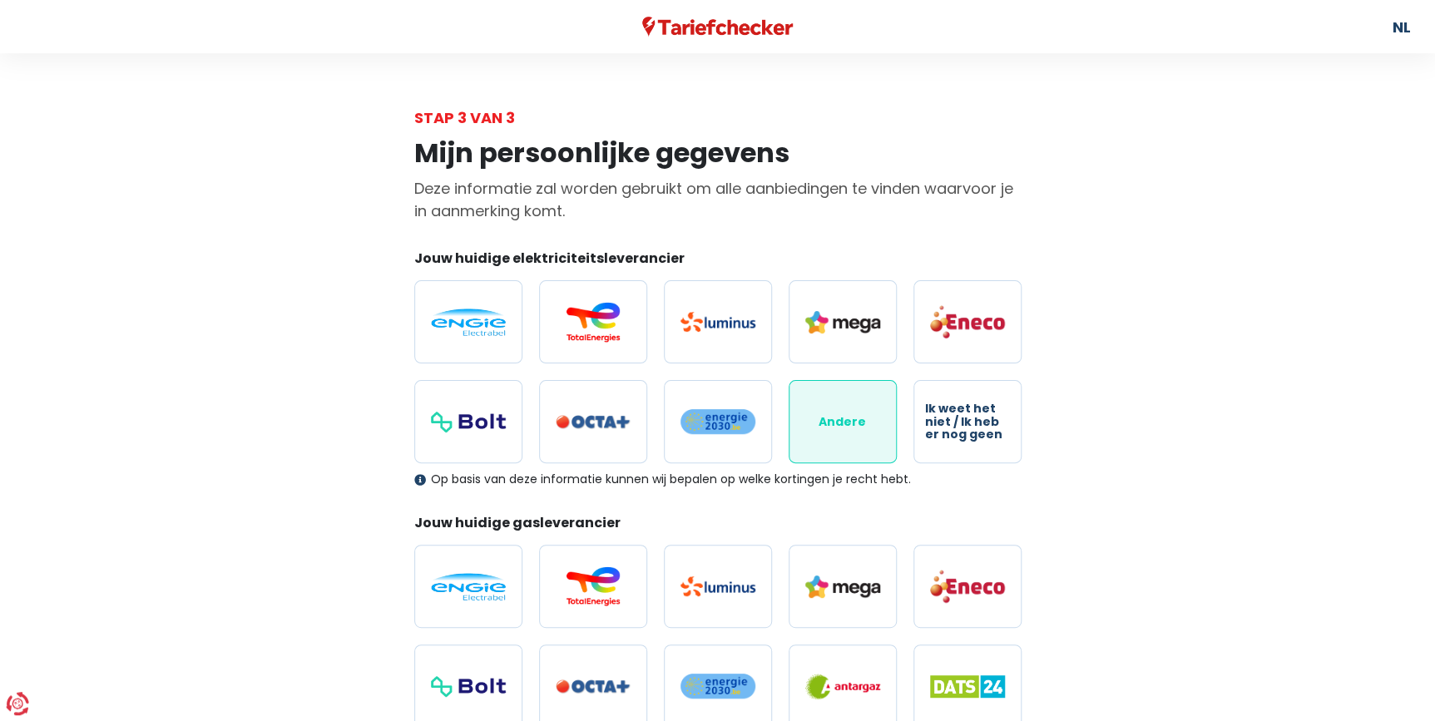
scroll to position [418, 0]
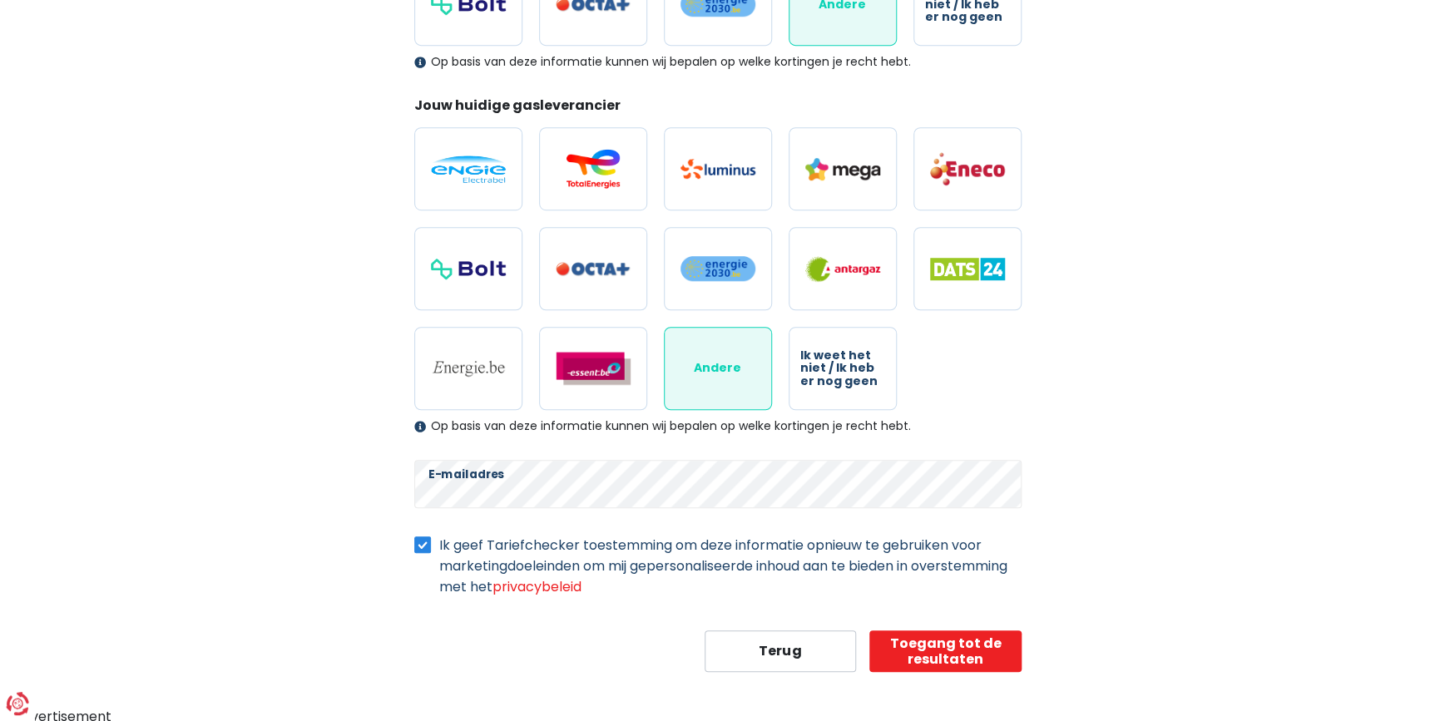
select select "day_night_bi_hourly"
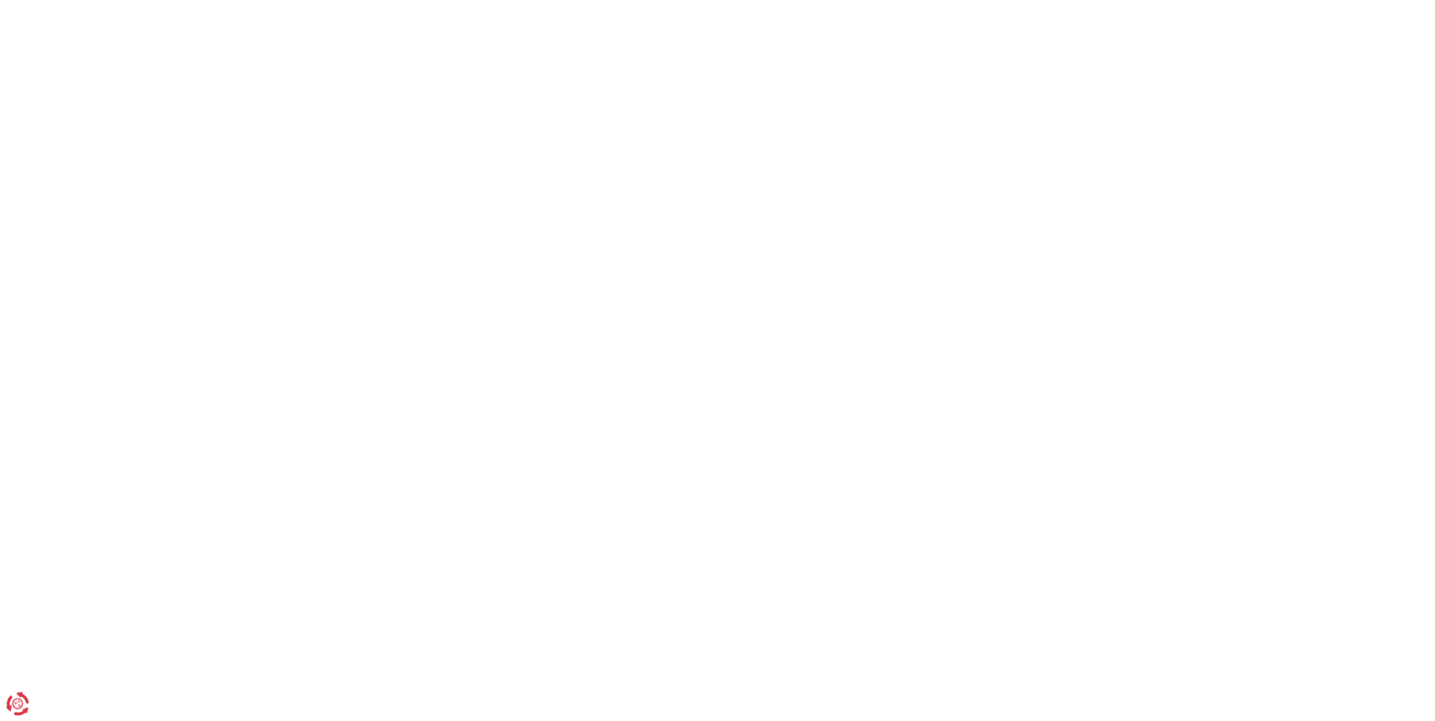
scroll to position [512, 0]
